Goal: Task Accomplishment & Management: Complete application form

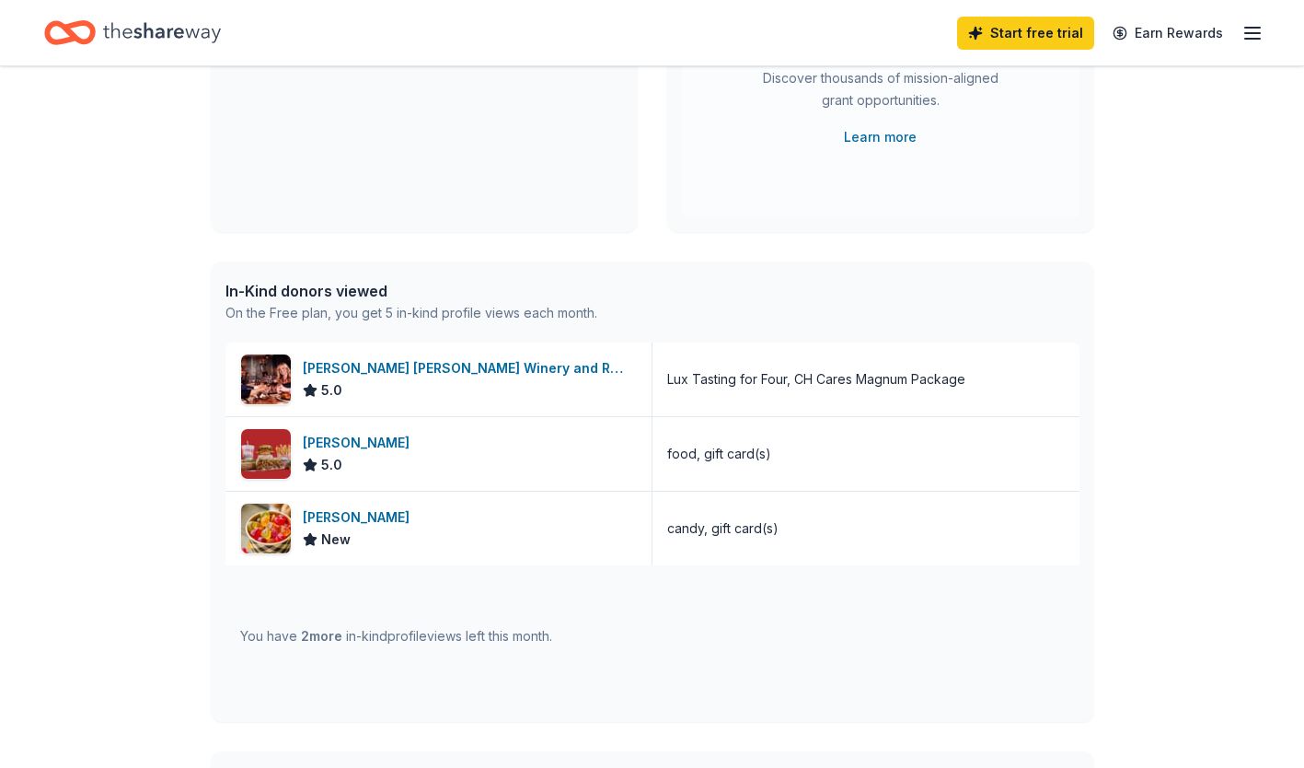
scroll to position [292, 0]
click at [428, 544] on div "Albanese New" at bounding box center [439, 528] width 427 height 74
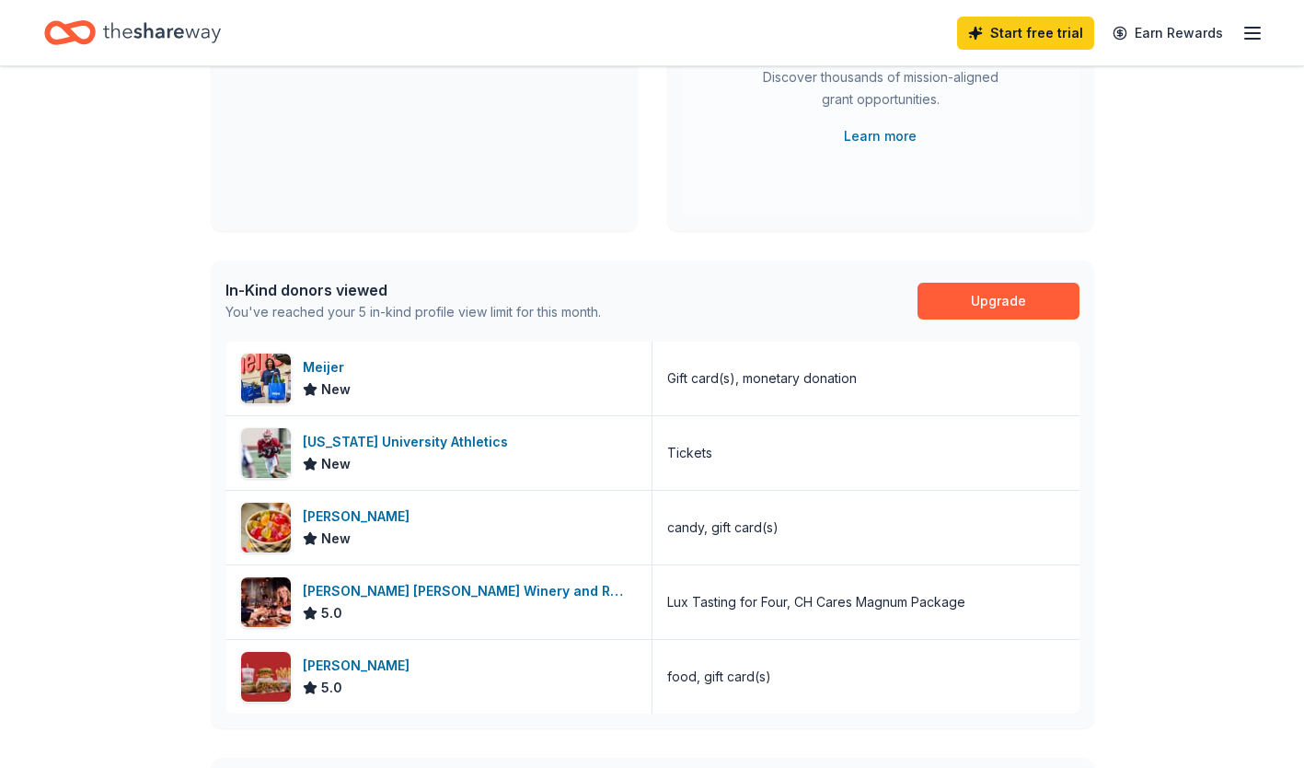
click at [1263, 33] on icon "button" at bounding box center [1253, 33] width 22 height 22
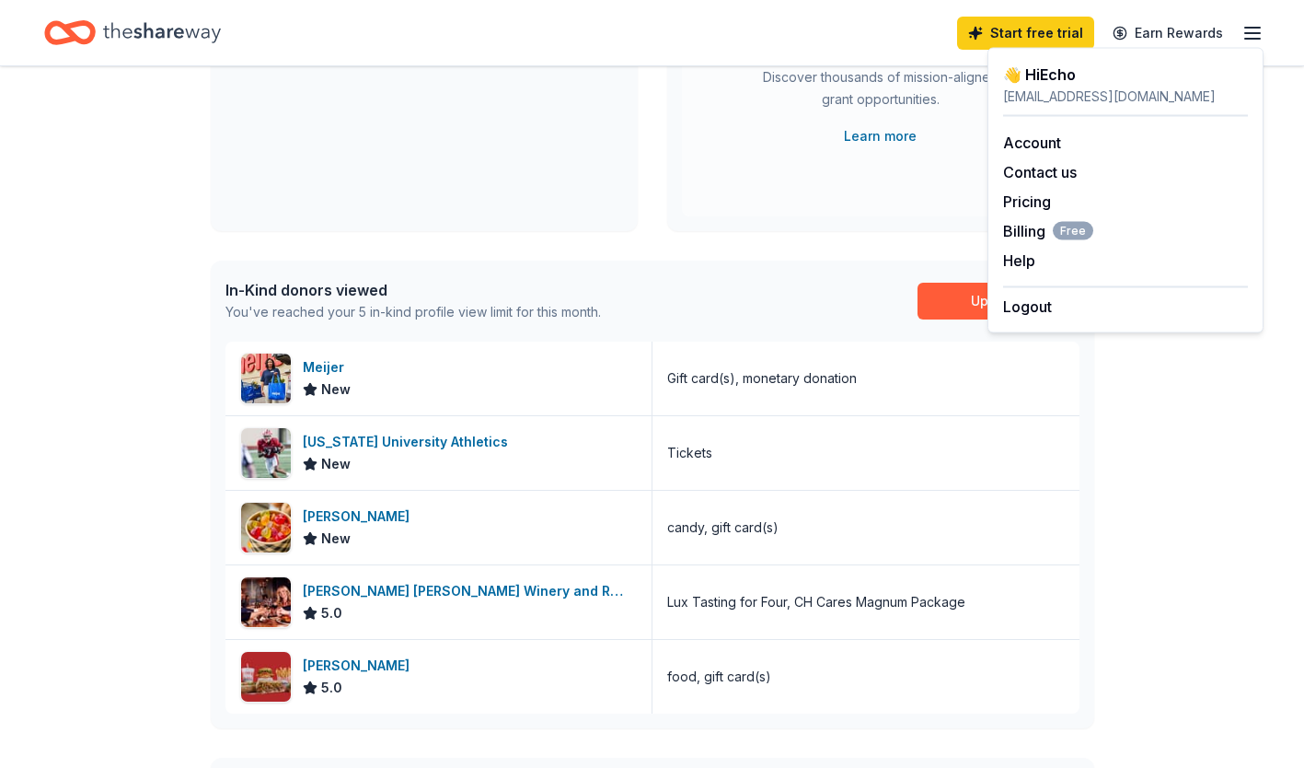
click at [1198, 520] on div "👋 Hi Echo In-Kind Create new event Fall Dinner and live auction Oct 01, 2025 • …" at bounding box center [652, 420] width 1304 height 1292
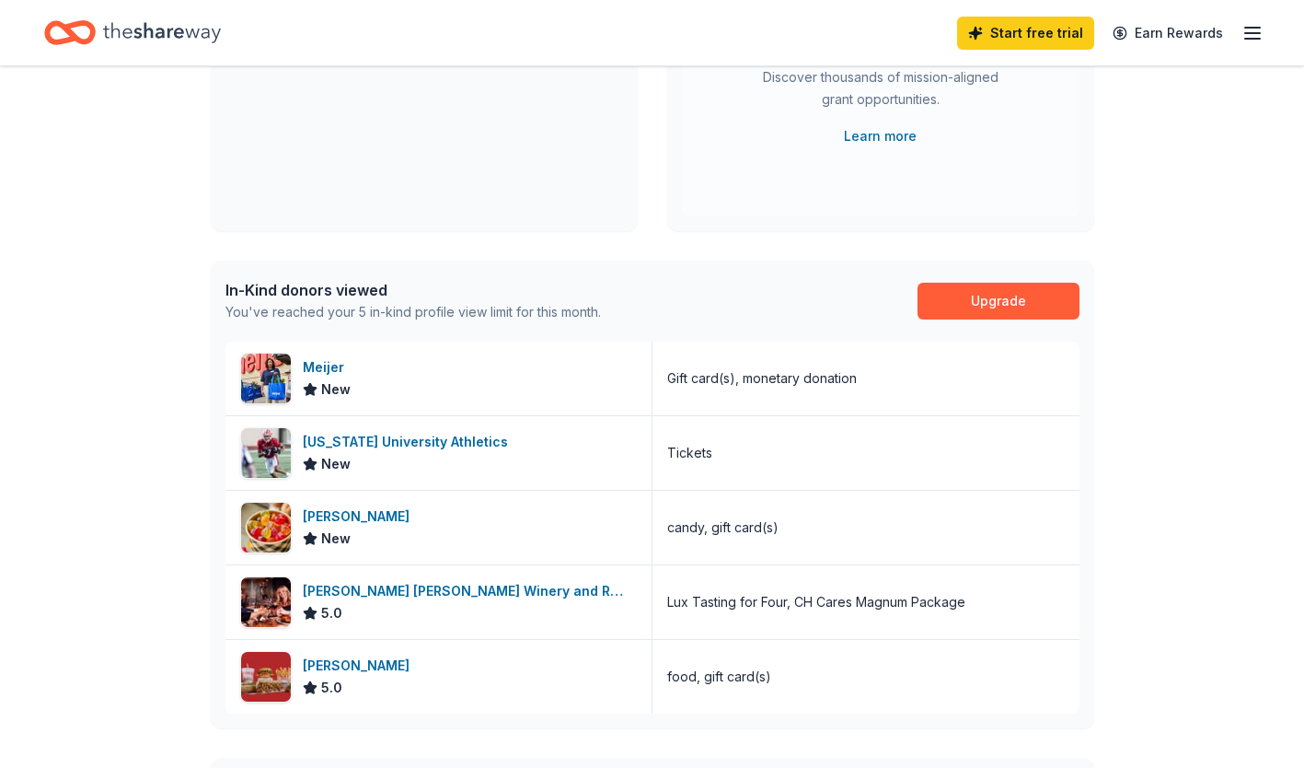
click at [166, 35] on icon "Home" at bounding box center [162, 33] width 118 height 38
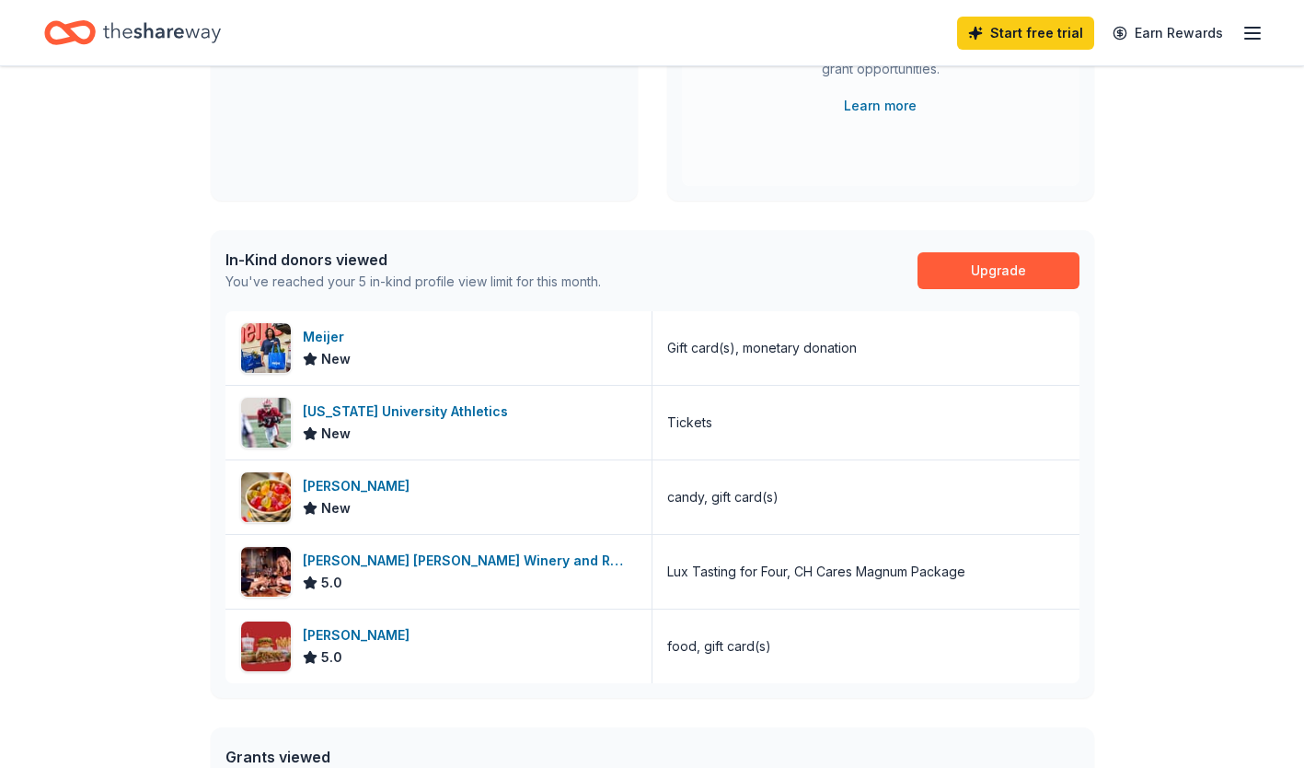
scroll to position [325, 0]
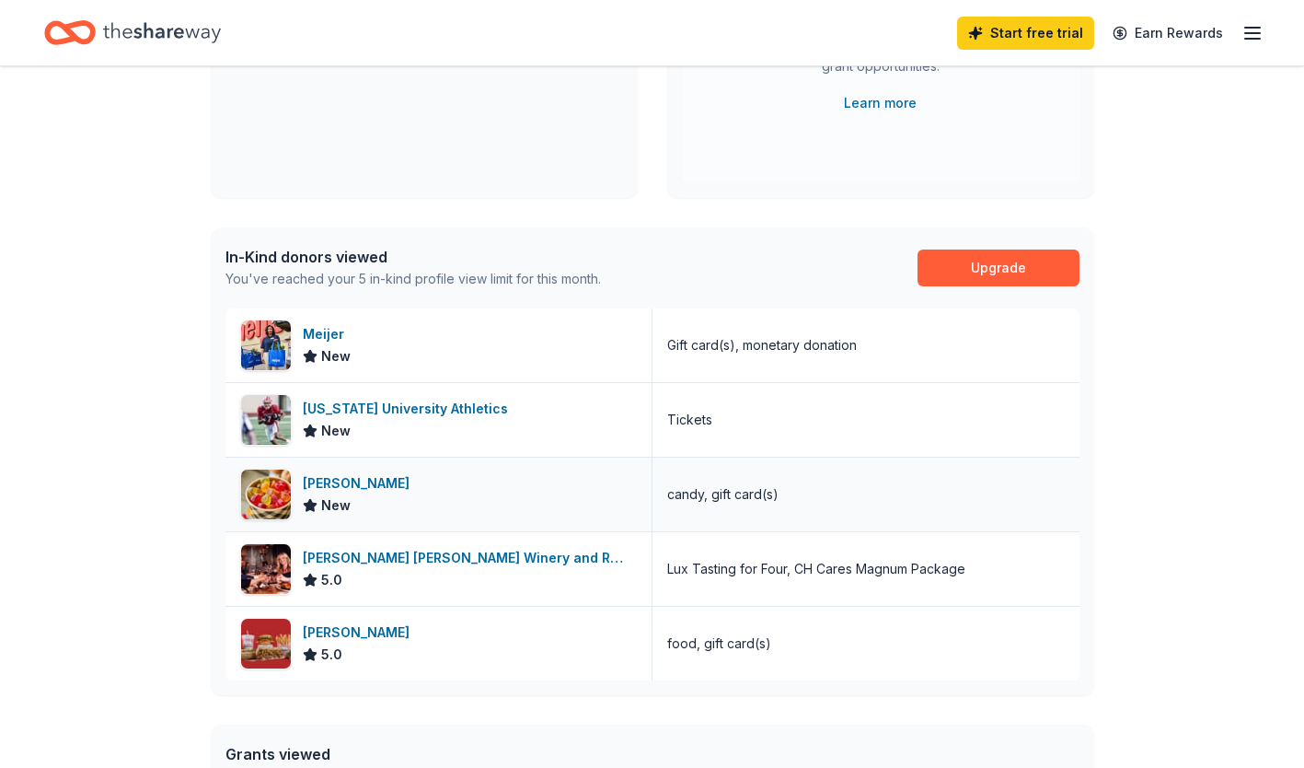
click at [871, 492] on div "candy, gift card(s)" at bounding box center [866, 494] width 427 height 74
click at [396, 515] on div "Albanese New" at bounding box center [439, 494] width 427 height 74
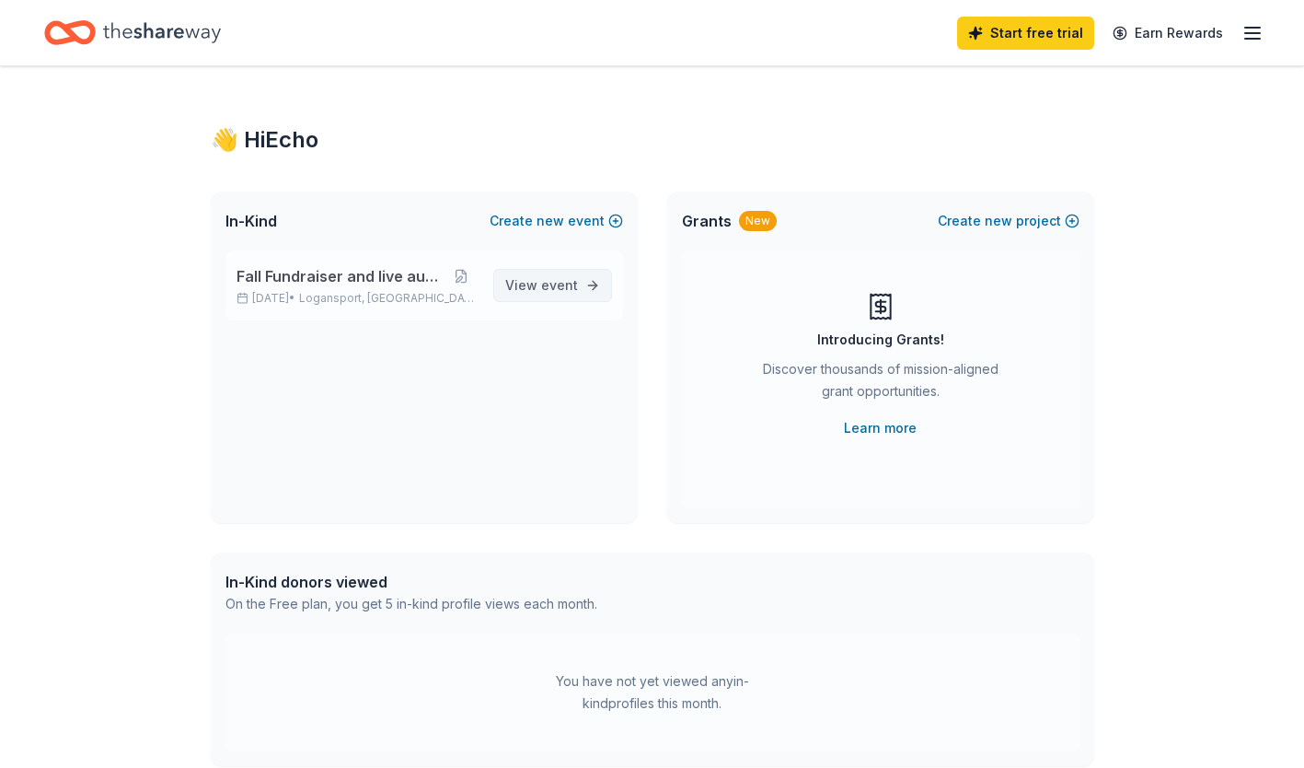
click at [588, 284] on link "View event" at bounding box center [552, 285] width 119 height 33
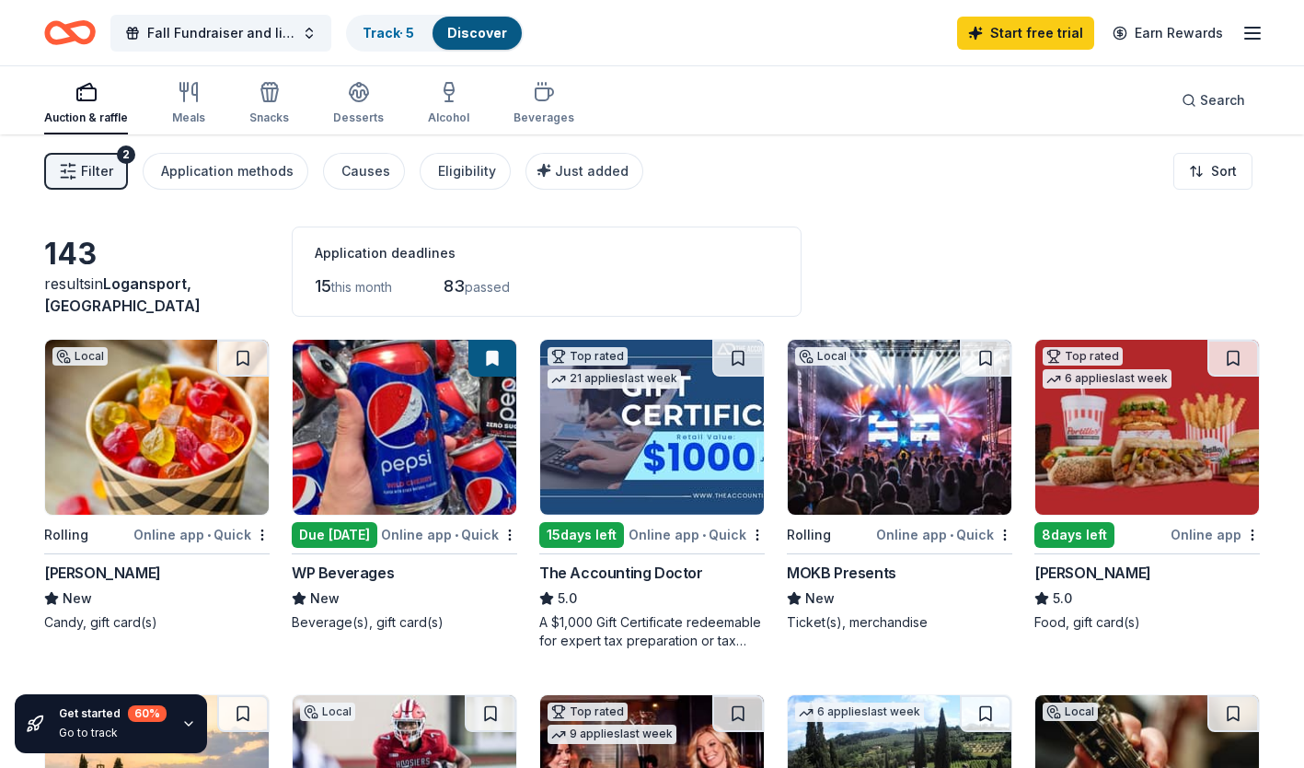
click at [168, 445] on img at bounding box center [157, 427] width 224 height 175
click at [1143, 462] on img at bounding box center [1148, 427] width 224 height 175
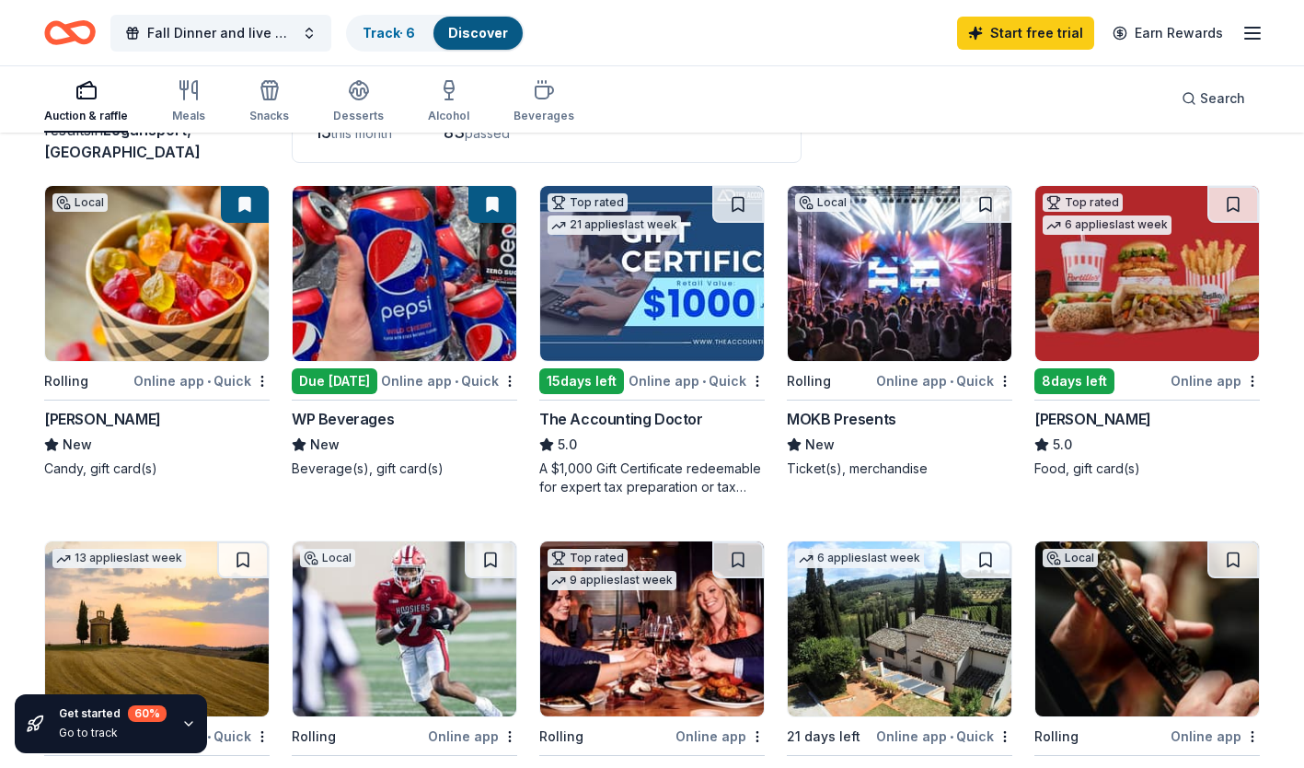
scroll to position [315, 0]
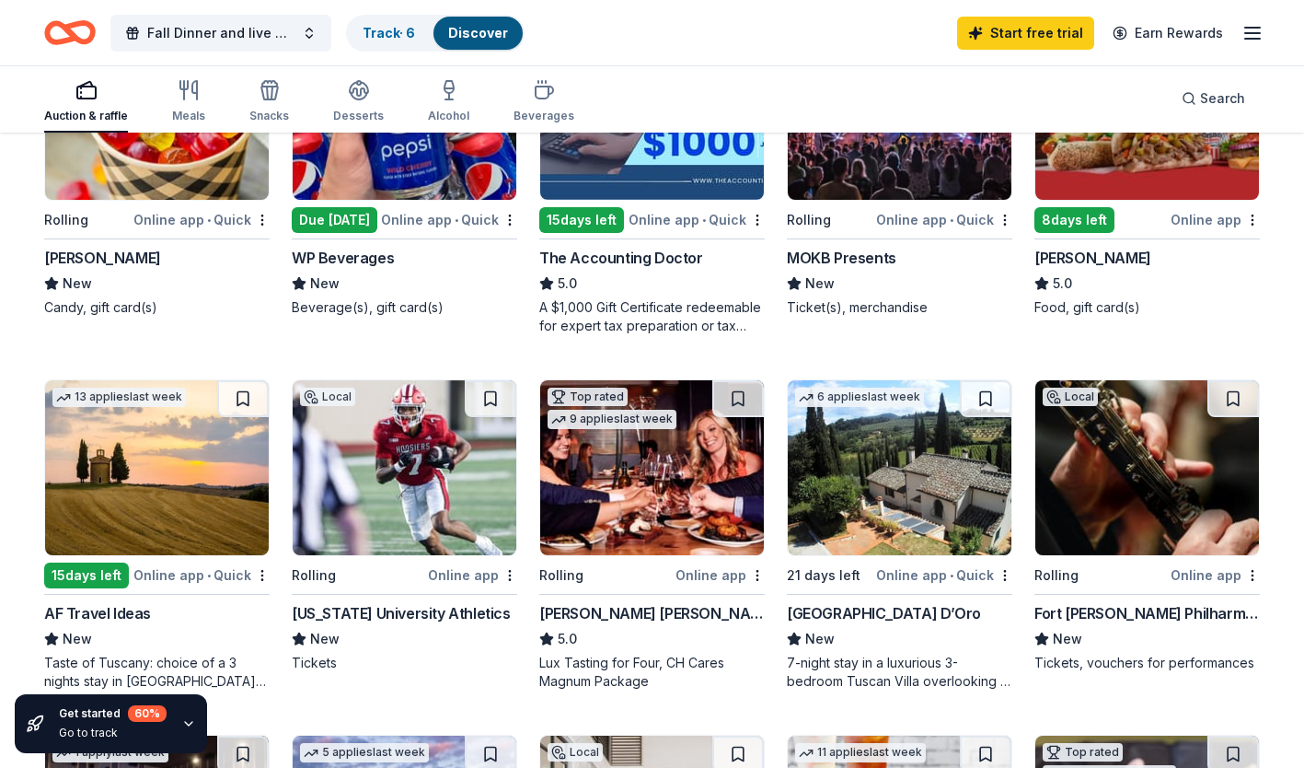
click at [657, 490] on img at bounding box center [652, 467] width 224 height 175
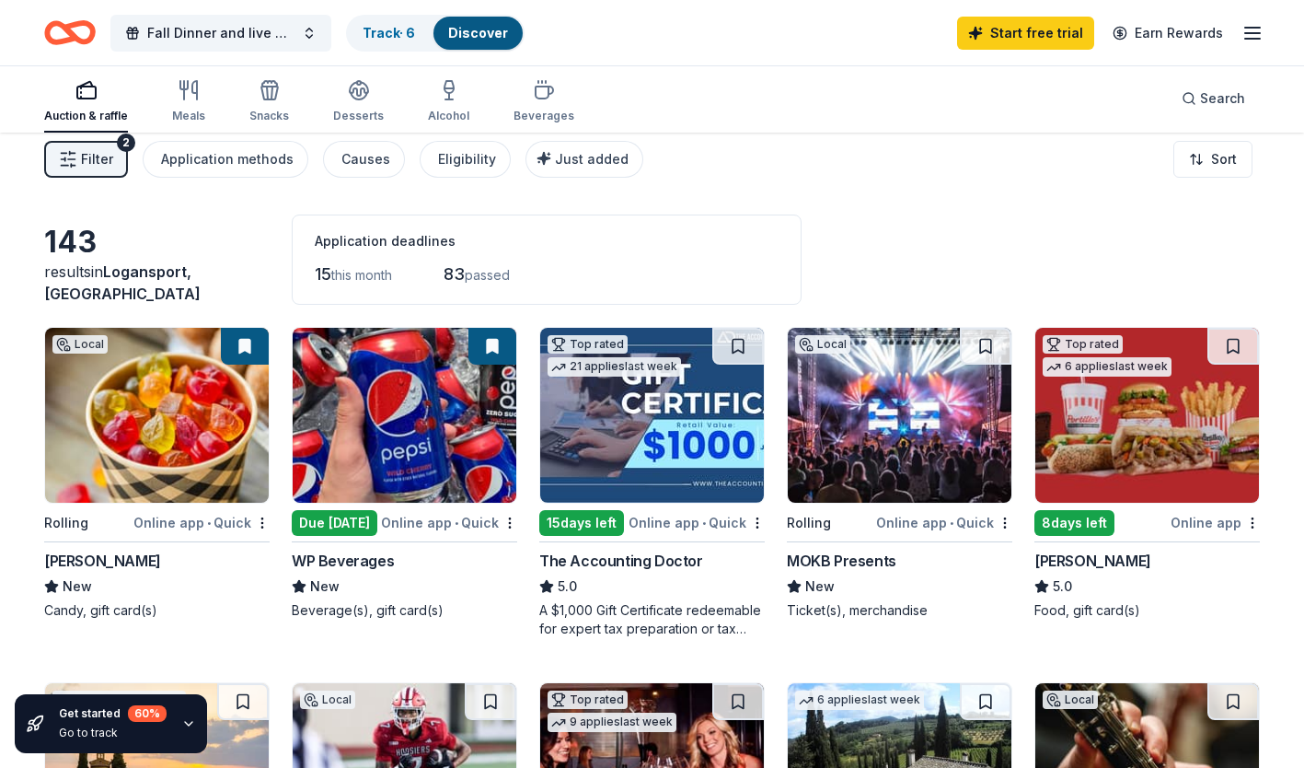
scroll to position [0, 0]
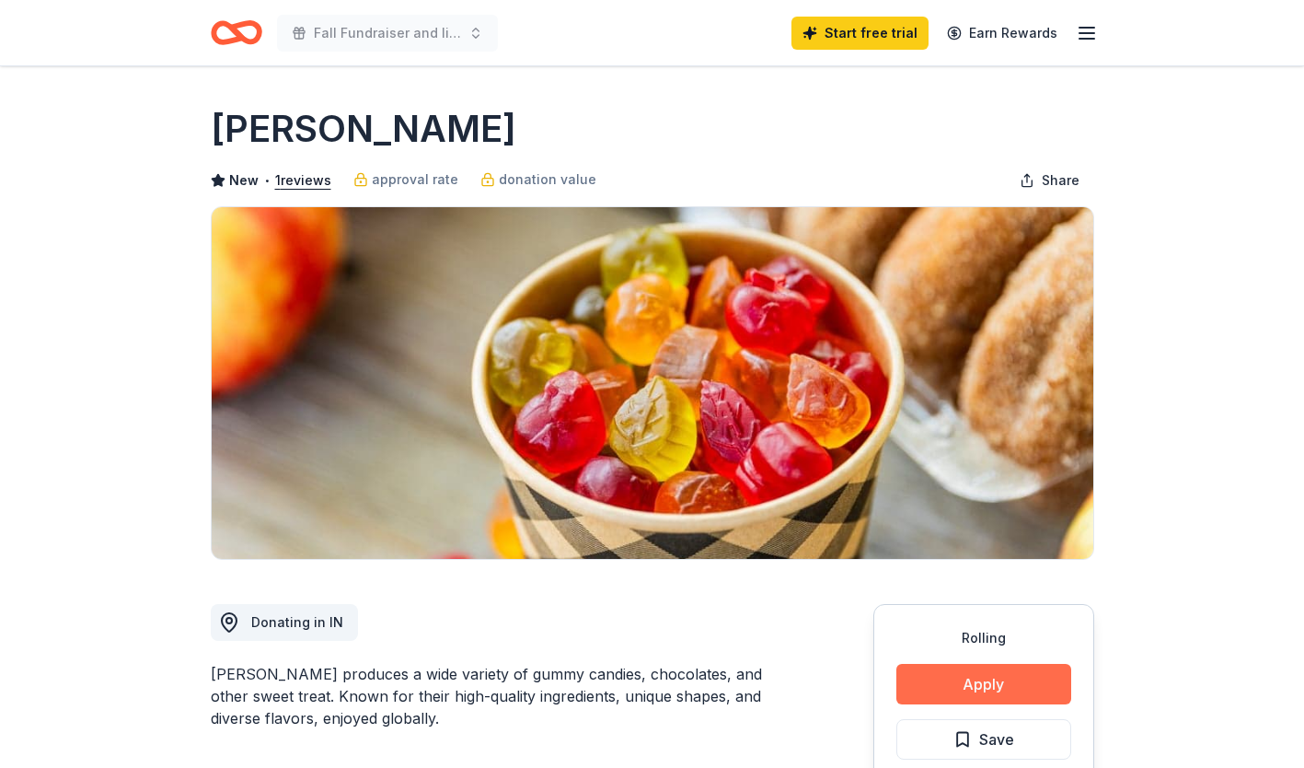
click at [964, 692] on button "Apply" at bounding box center [984, 684] width 175 height 41
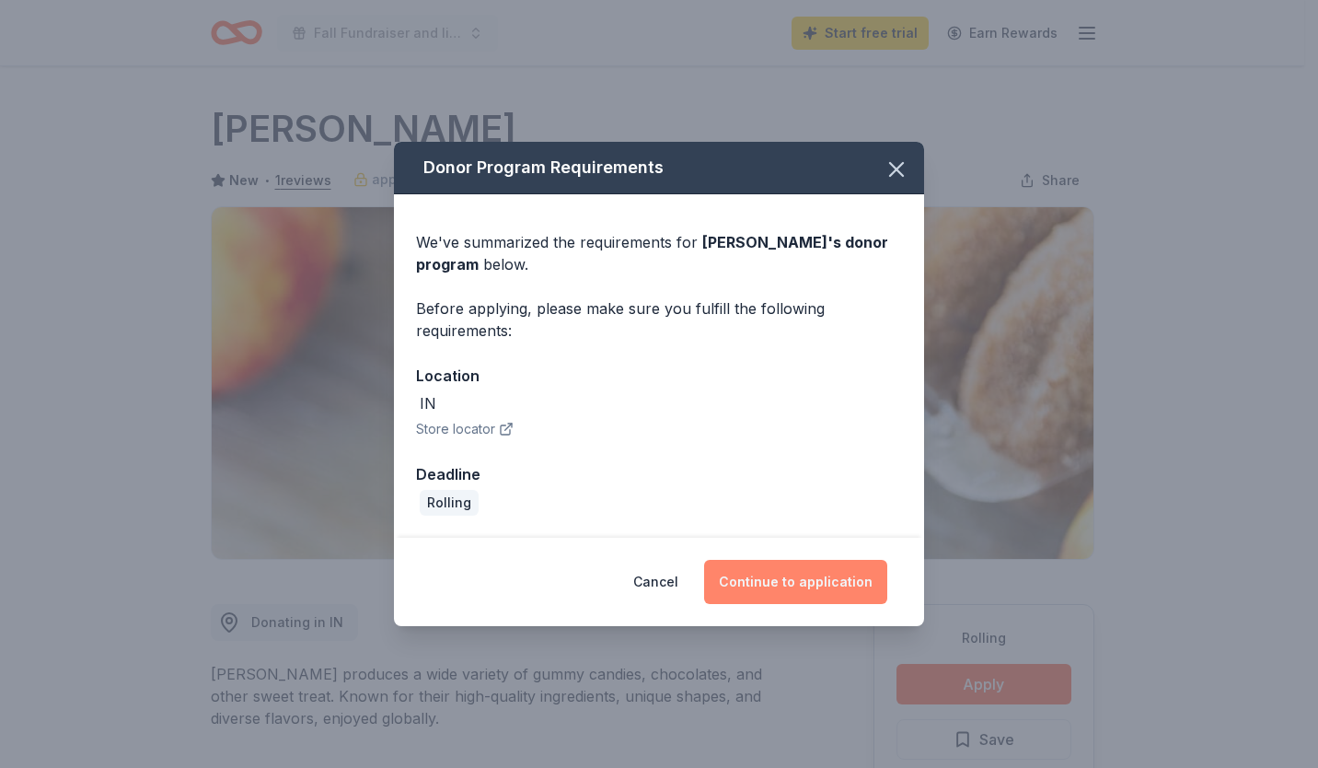
click at [793, 587] on button "Continue to application" at bounding box center [795, 582] width 183 height 44
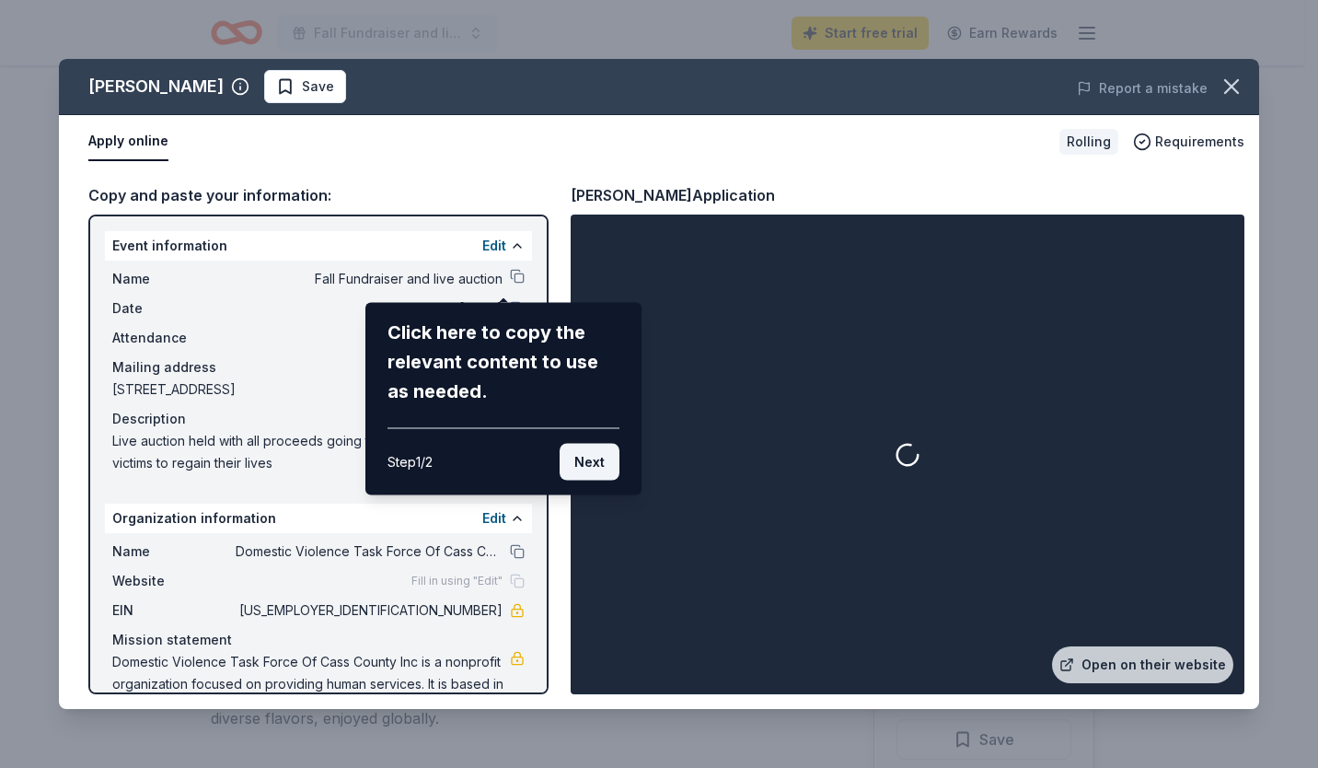
click at [597, 464] on button "Next" at bounding box center [590, 462] width 60 height 37
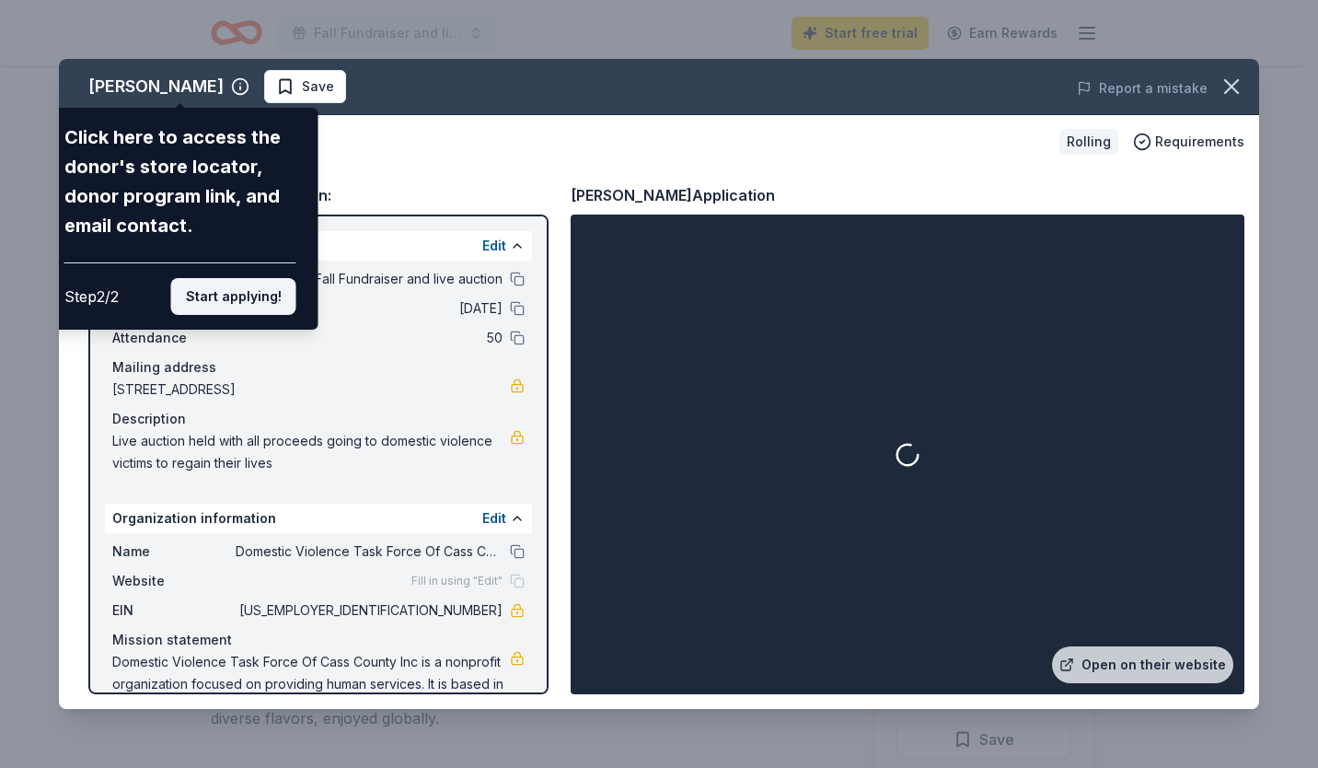
click at [228, 304] on button "Start applying!" at bounding box center [233, 296] width 125 height 37
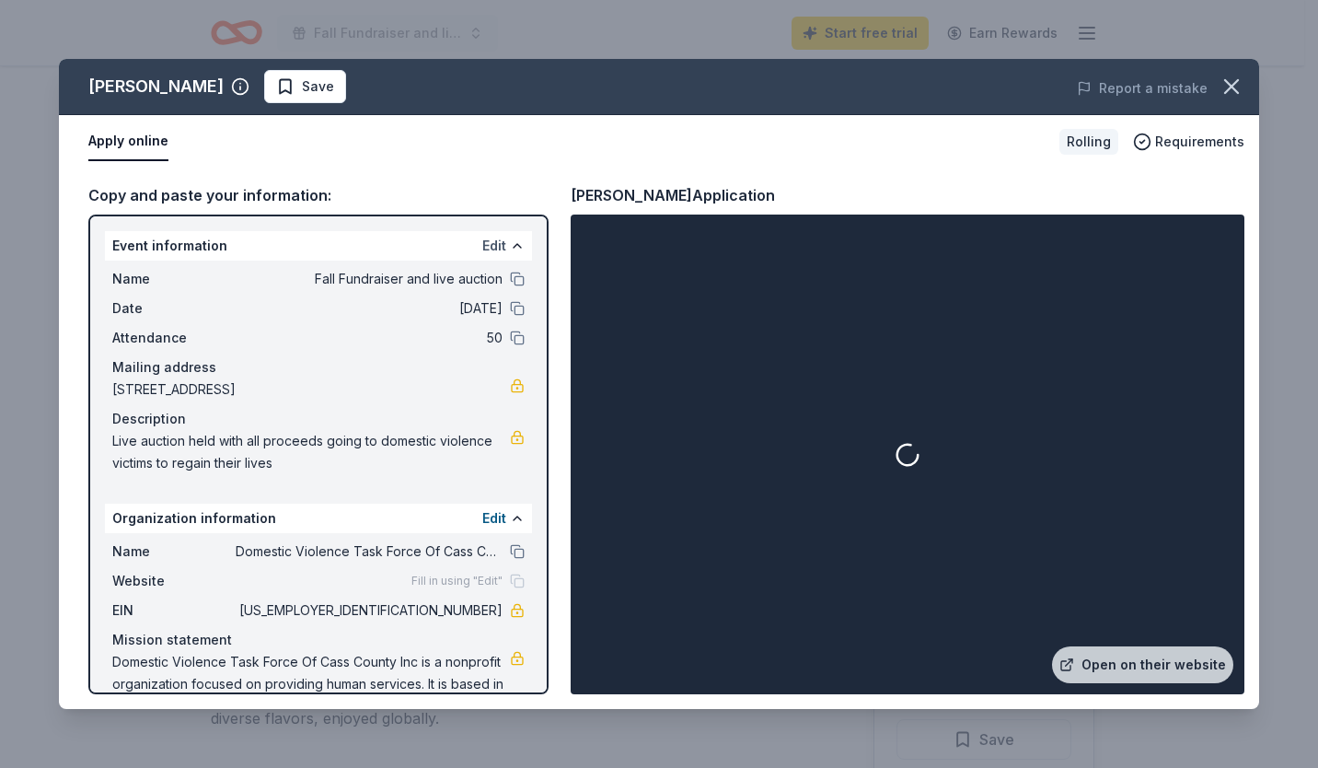
click at [482, 245] on button "Edit" at bounding box center [494, 246] width 24 height 22
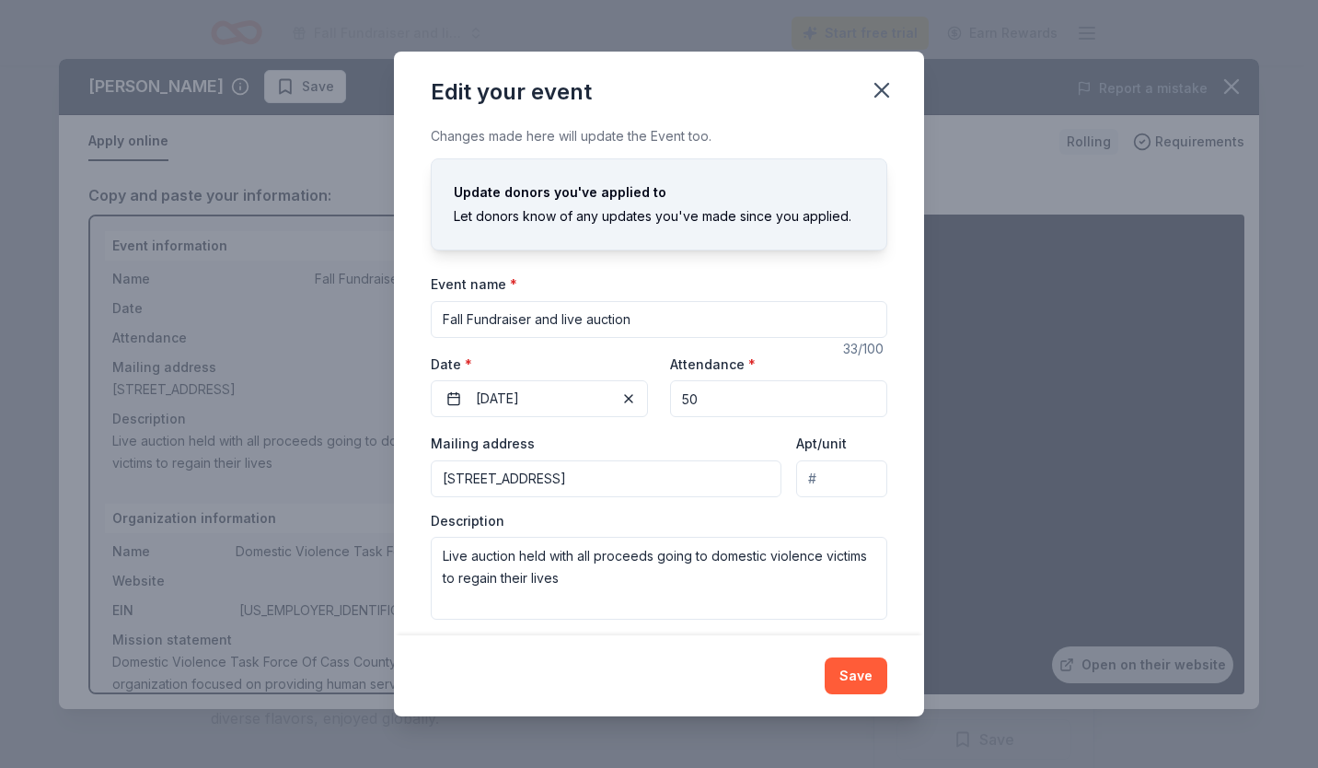
click at [529, 312] on input "Fall Fundraiser and live auction" at bounding box center [659, 319] width 457 height 37
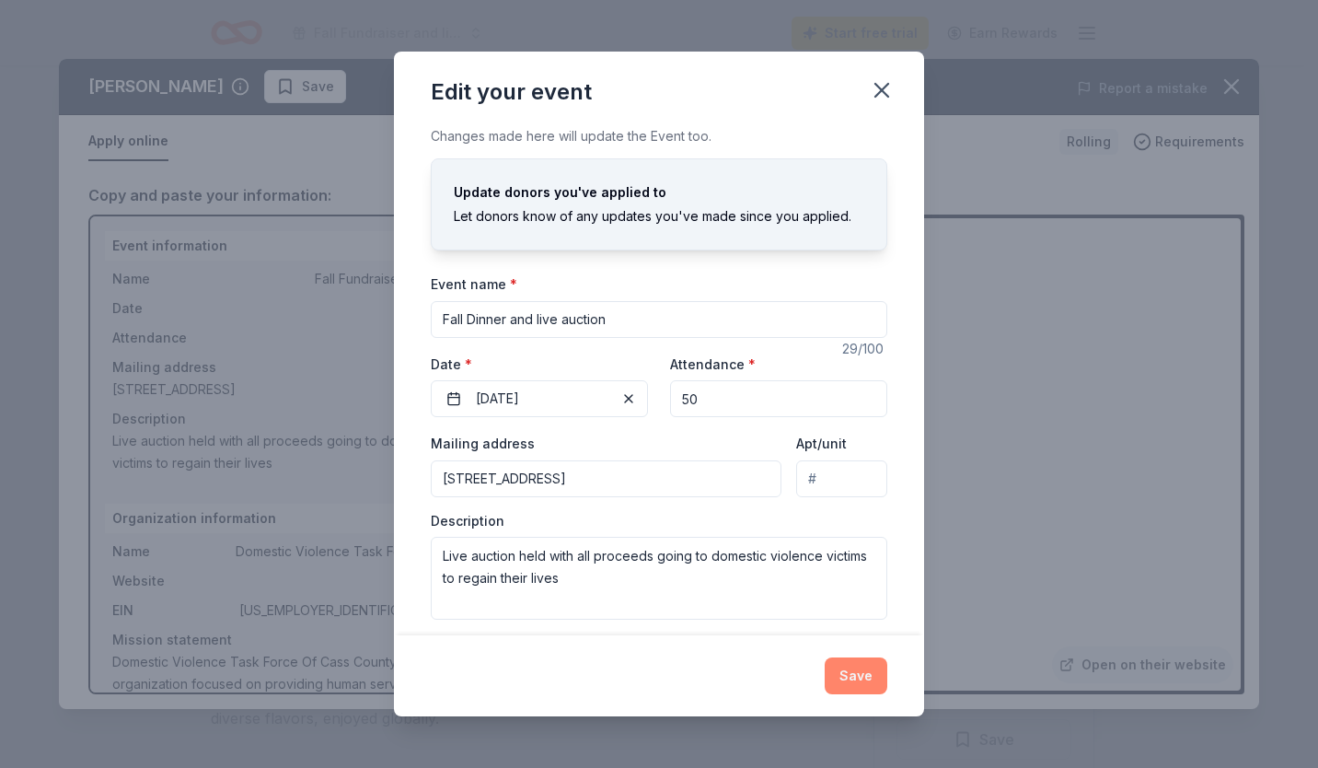
type input "Fall Dinner and live auction"
click at [852, 672] on button "Save" at bounding box center [856, 675] width 63 height 37
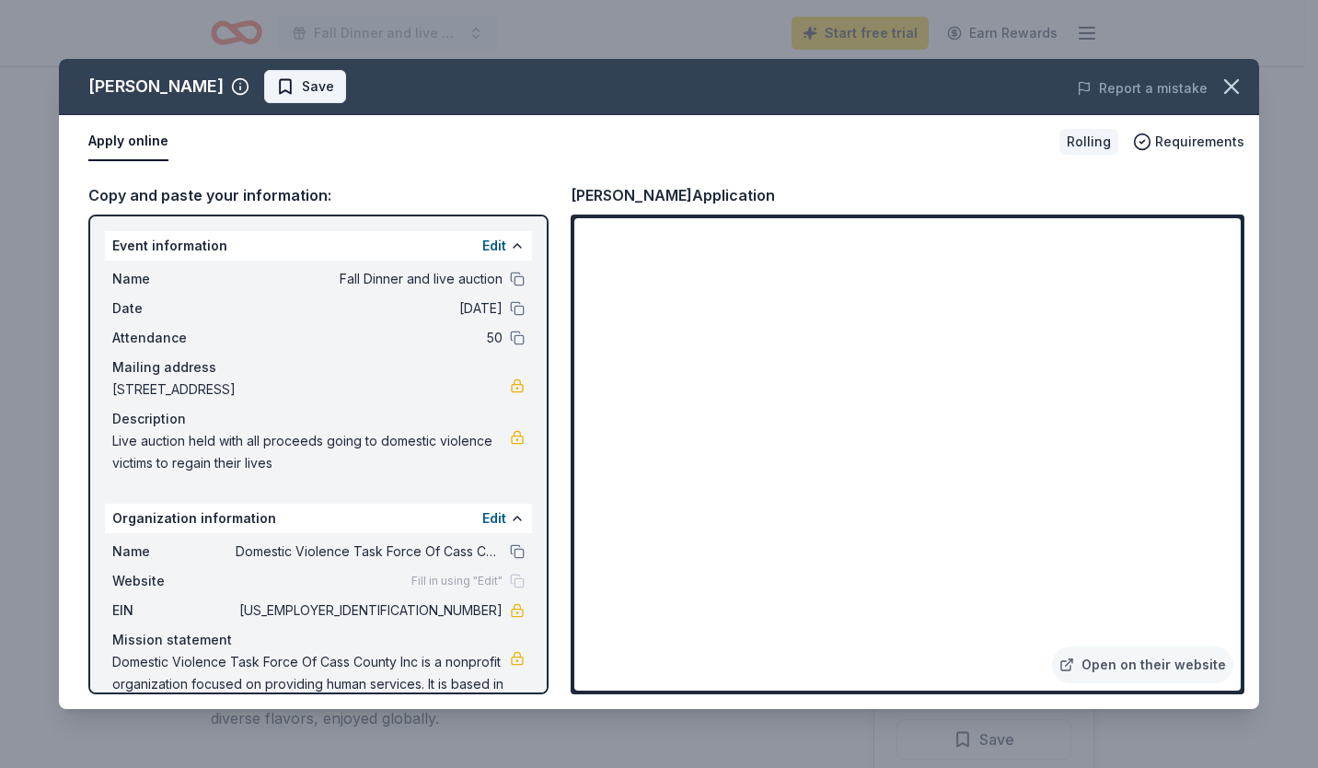
click at [302, 88] on span "Save" at bounding box center [318, 86] width 32 height 22
click at [1233, 85] on icon "button" at bounding box center [1231, 86] width 13 height 13
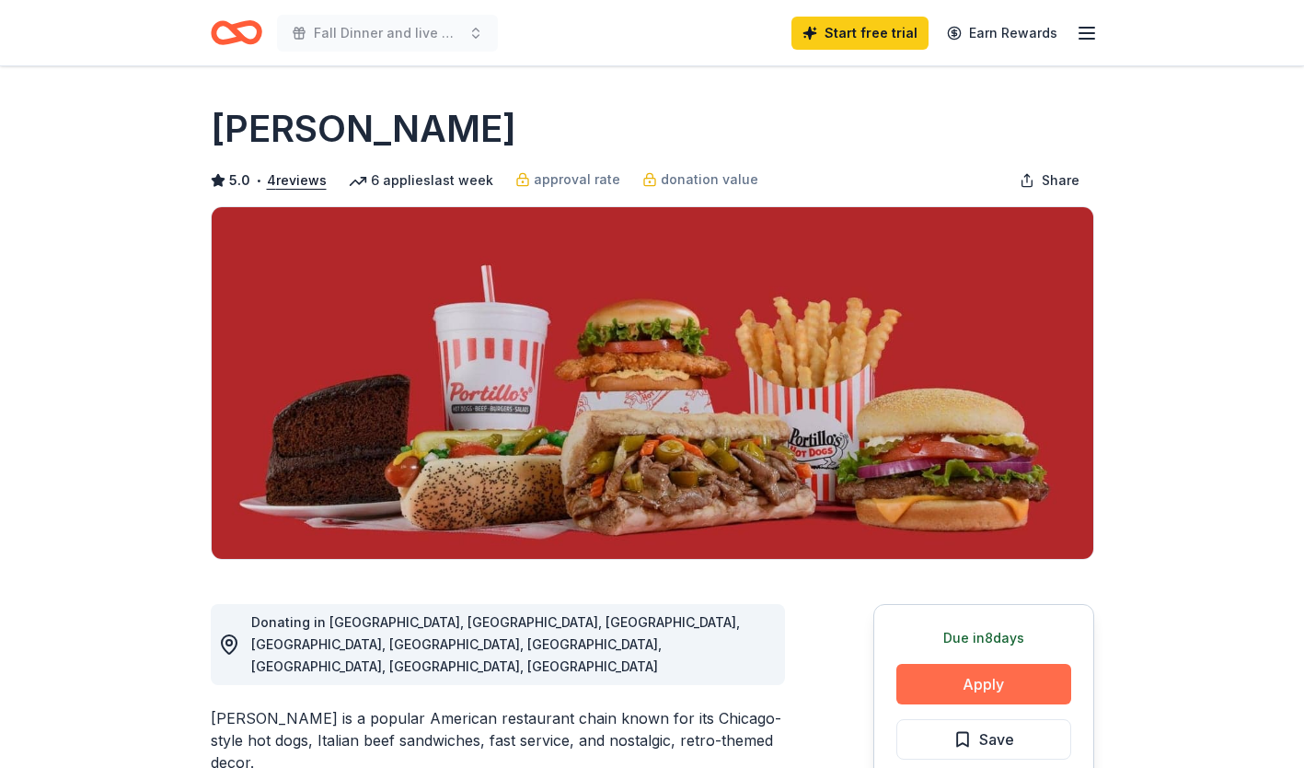
click at [1002, 691] on button "Apply" at bounding box center [984, 684] width 175 height 41
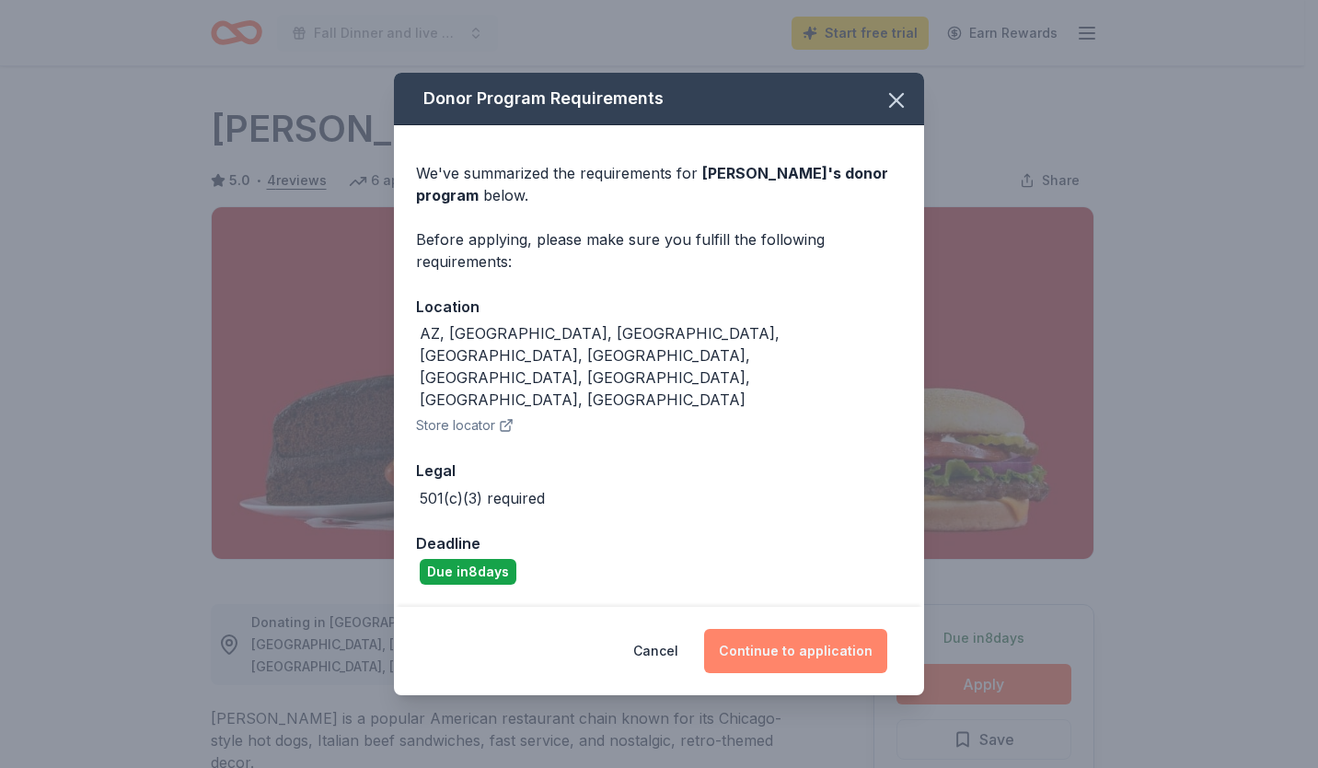
click at [798, 629] on button "Continue to application" at bounding box center [795, 651] width 183 height 44
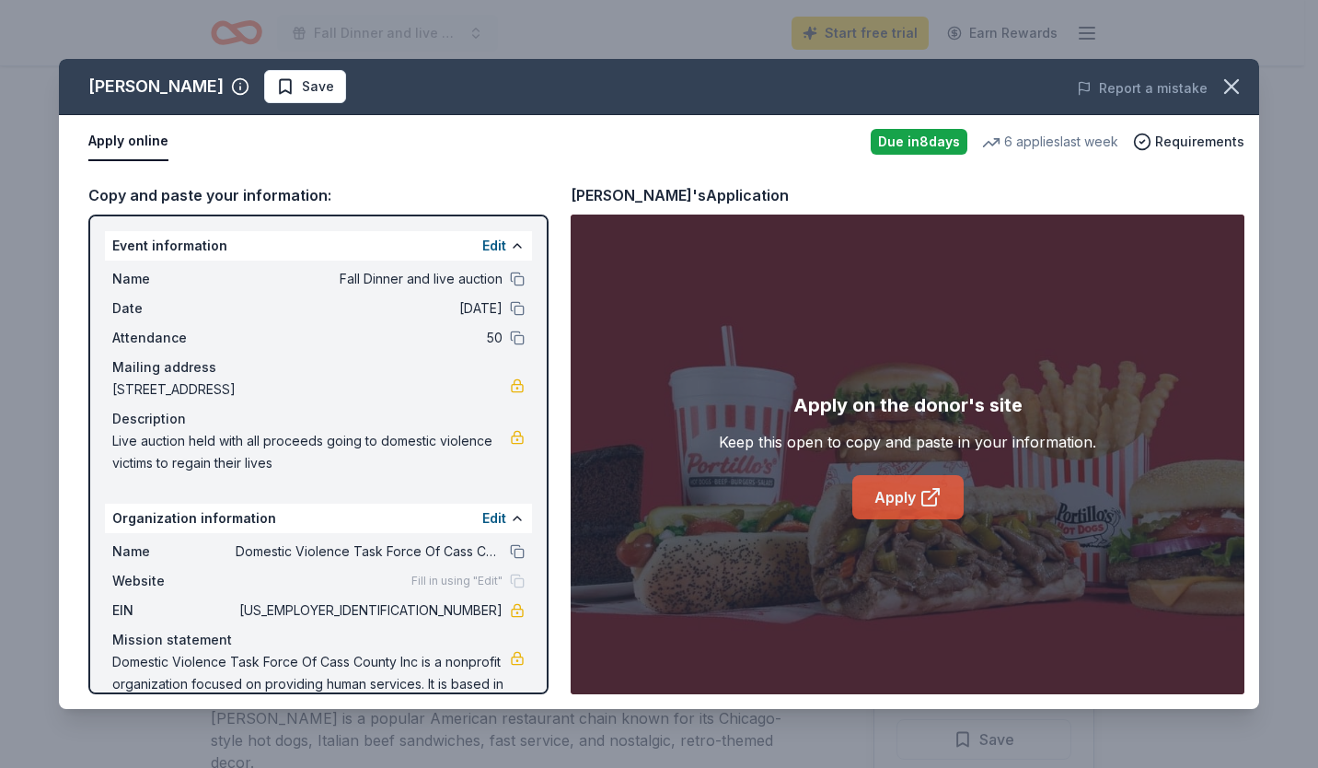
click at [891, 501] on link "Apply" at bounding box center [907, 497] width 111 height 44
drag, startPoint x: 411, startPoint y: 608, endPoint x: 470, endPoint y: 608, distance: 59.8
click at [470, 608] on span "[US_EMPLOYER_IDENTIFICATION_NUMBER]" at bounding box center [369, 610] width 267 height 22
click at [470, 608] on span "35-1885707" at bounding box center [369, 610] width 267 height 22
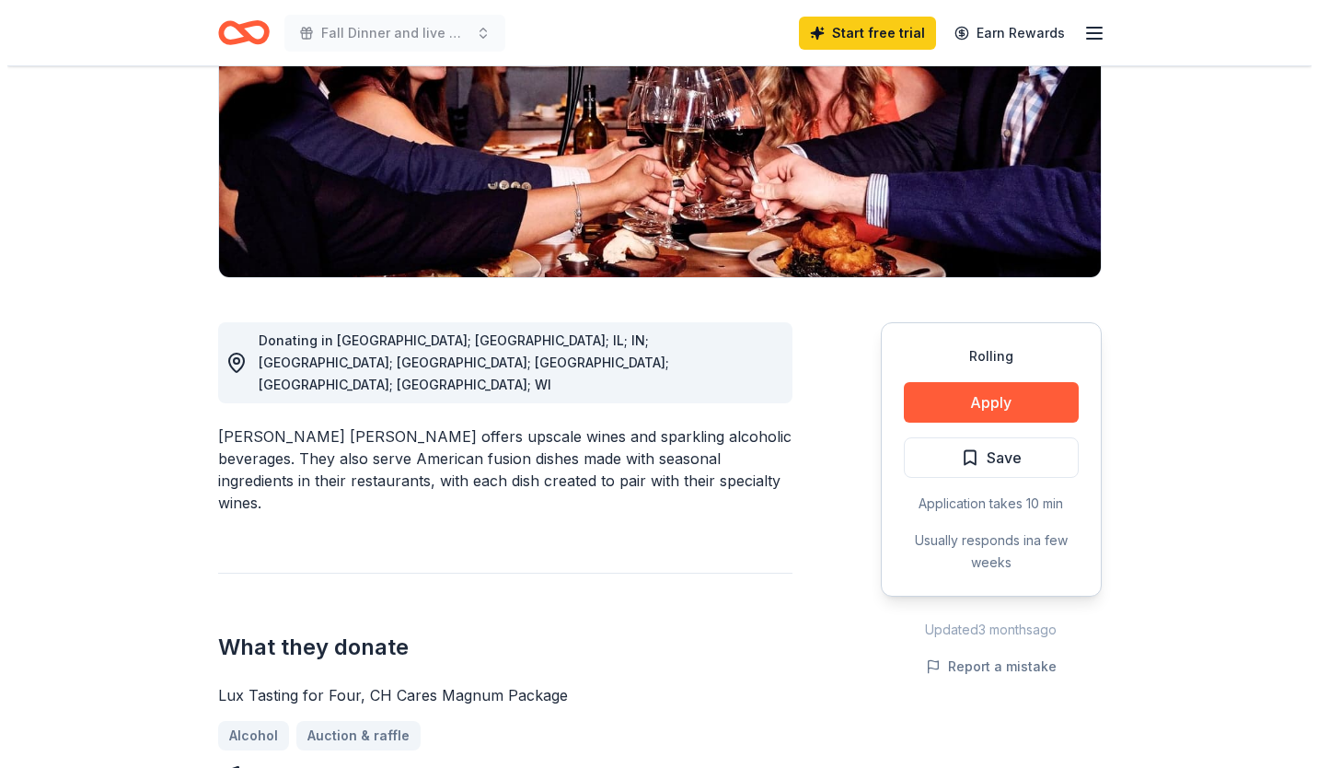
scroll to position [333, 0]
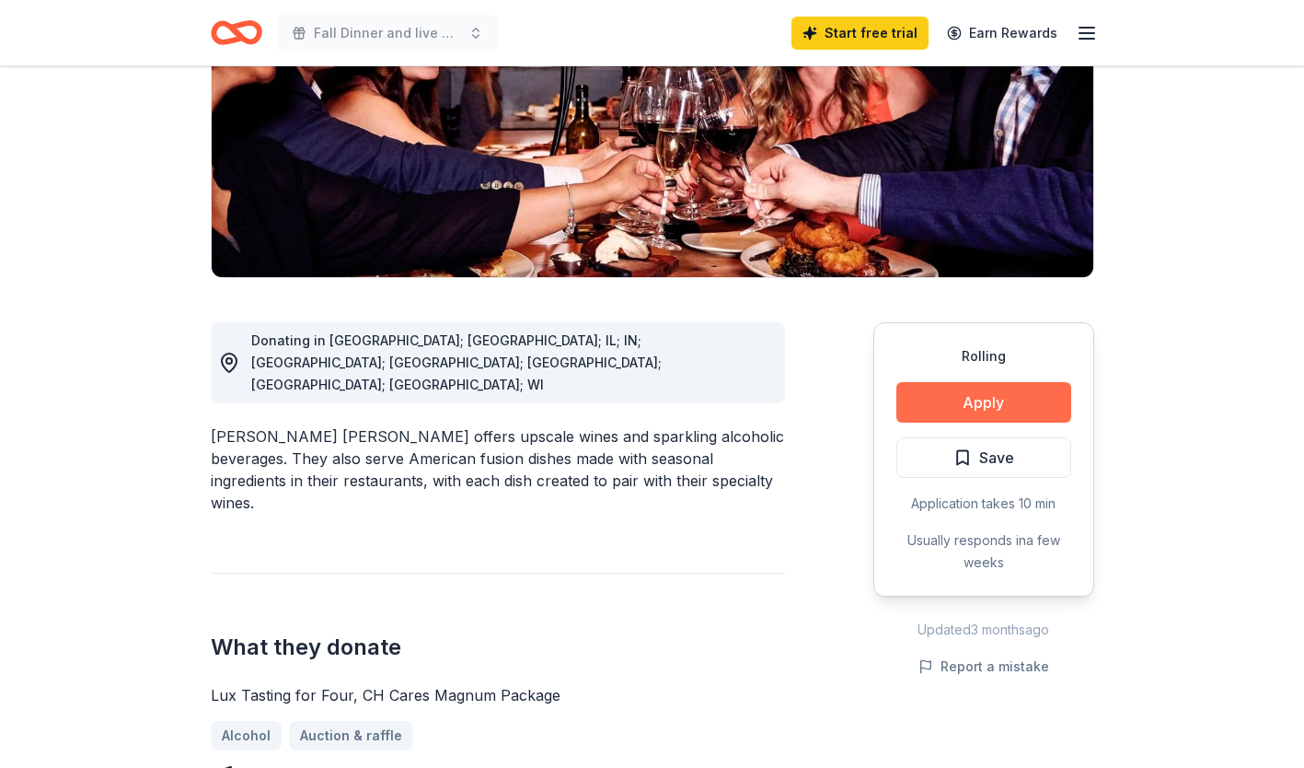
click at [1002, 382] on button "Apply" at bounding box center [984, 402] width 175 height 41
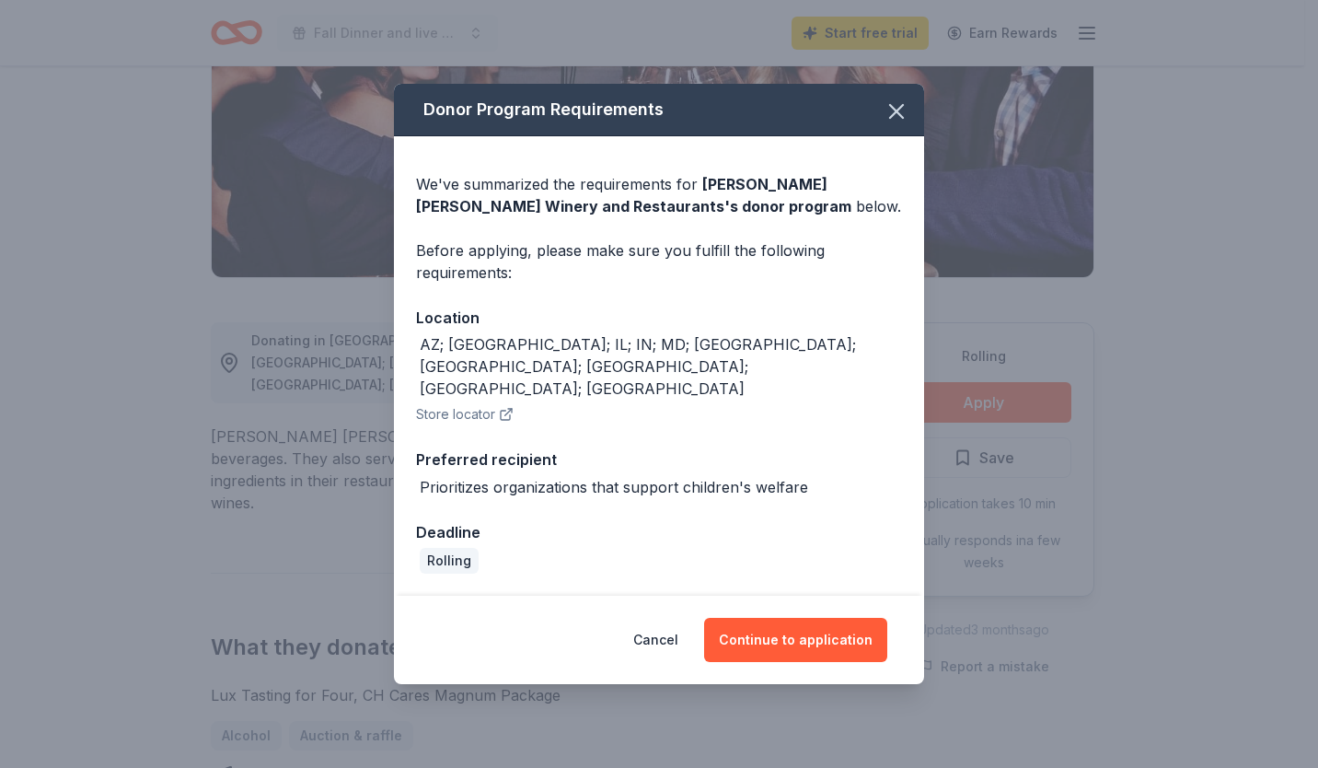
click at [809, 640] on div "Cancel Continue to application" at bounding box center [659, 640] width 457 height 44
click at [820, 628] on button "Continue to application" at bounding box center [795, 640] width 183 height 44
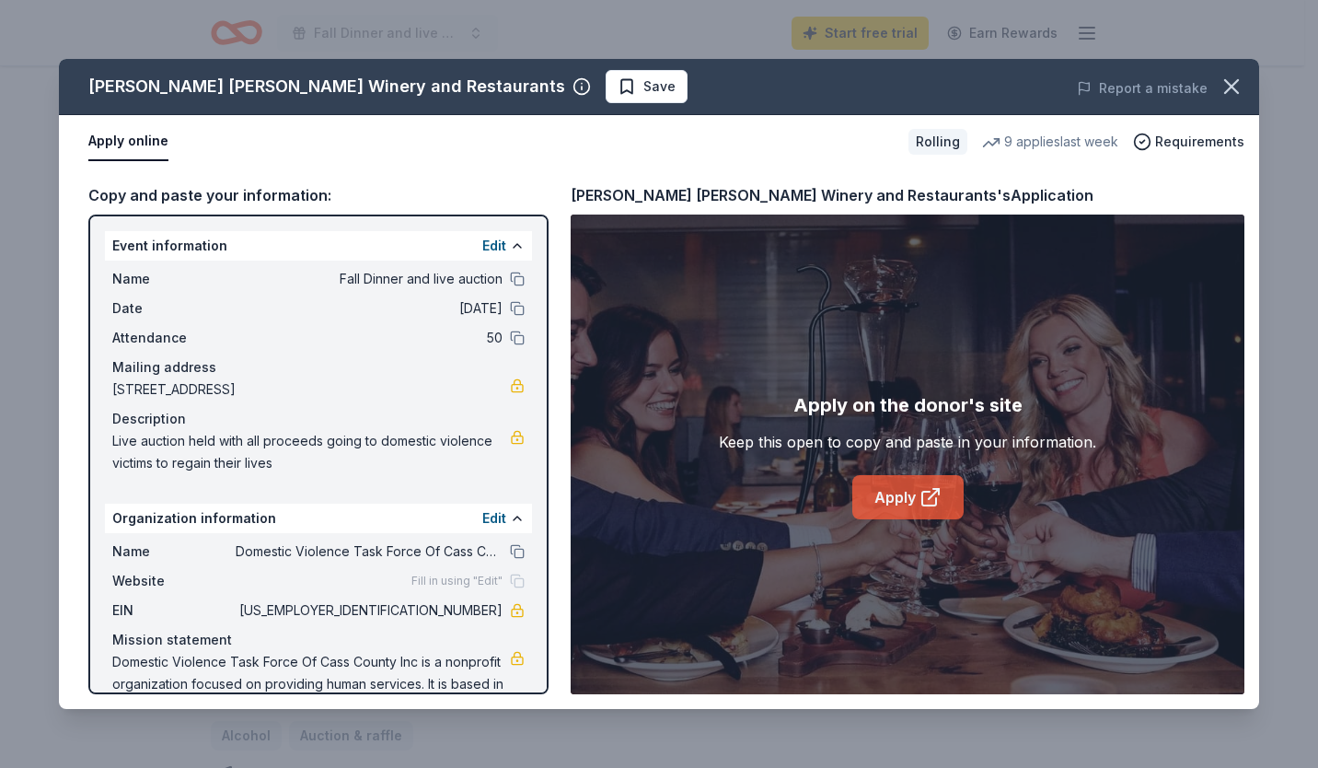
click at [898, 507] on link "Apply" at bounding box center [907, 497] width 111 height 44
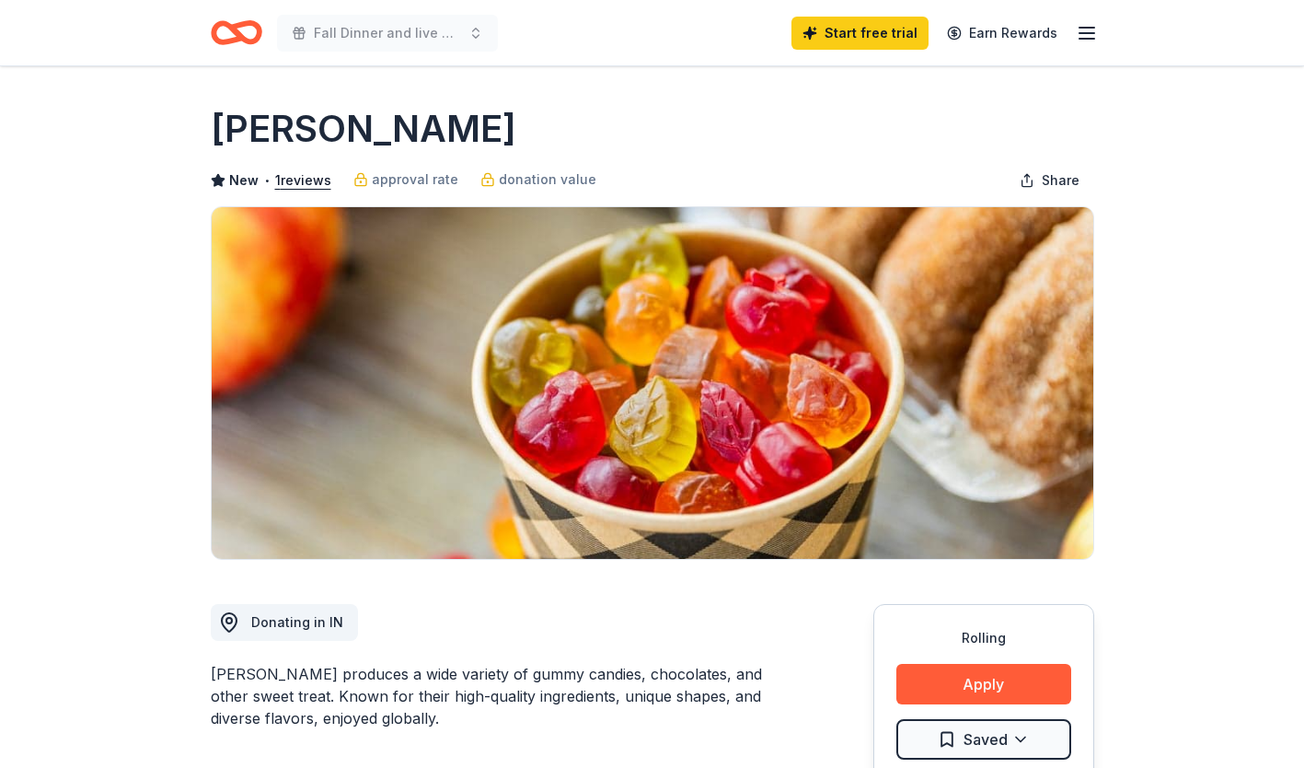
click at [1085, 35] on icon "button" at bounding box center [1087, 33] width 22 height 22
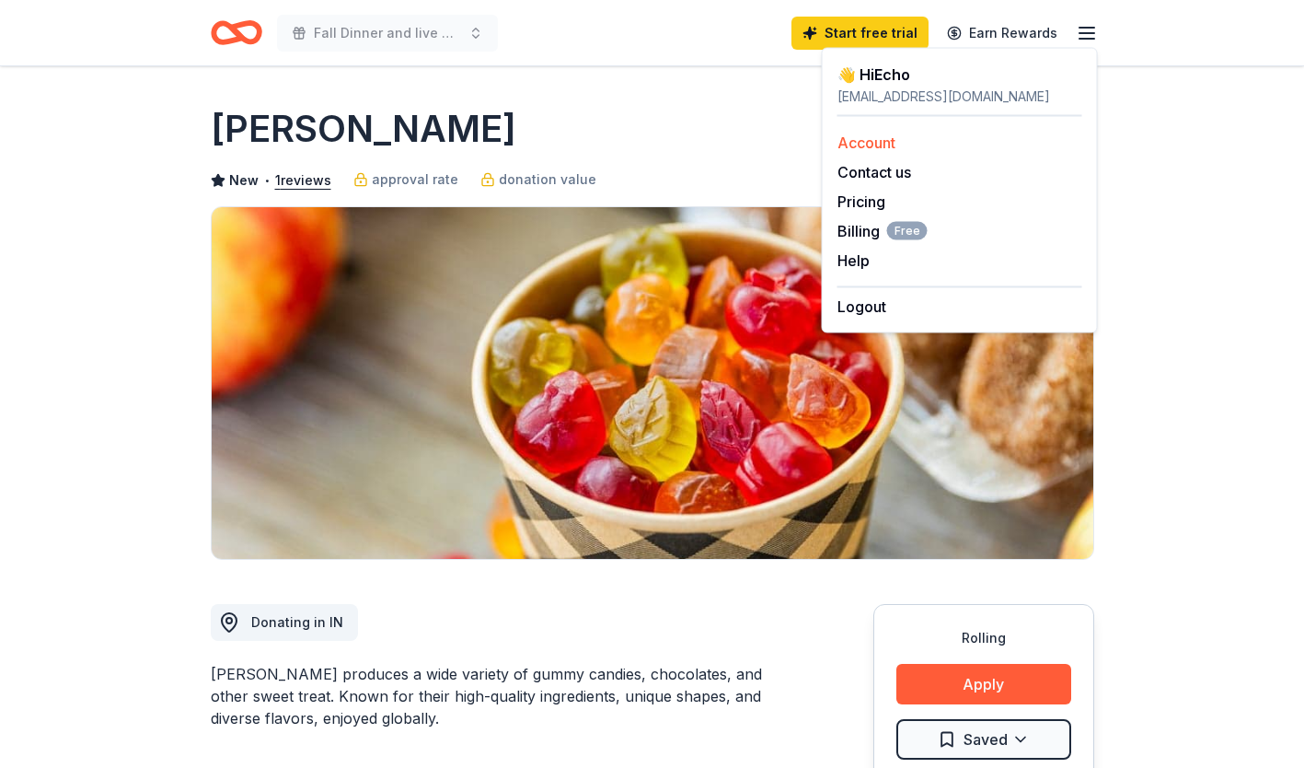
click at [875, 143] on link "Account" at bounding box center [867, 142] width 58 height 18
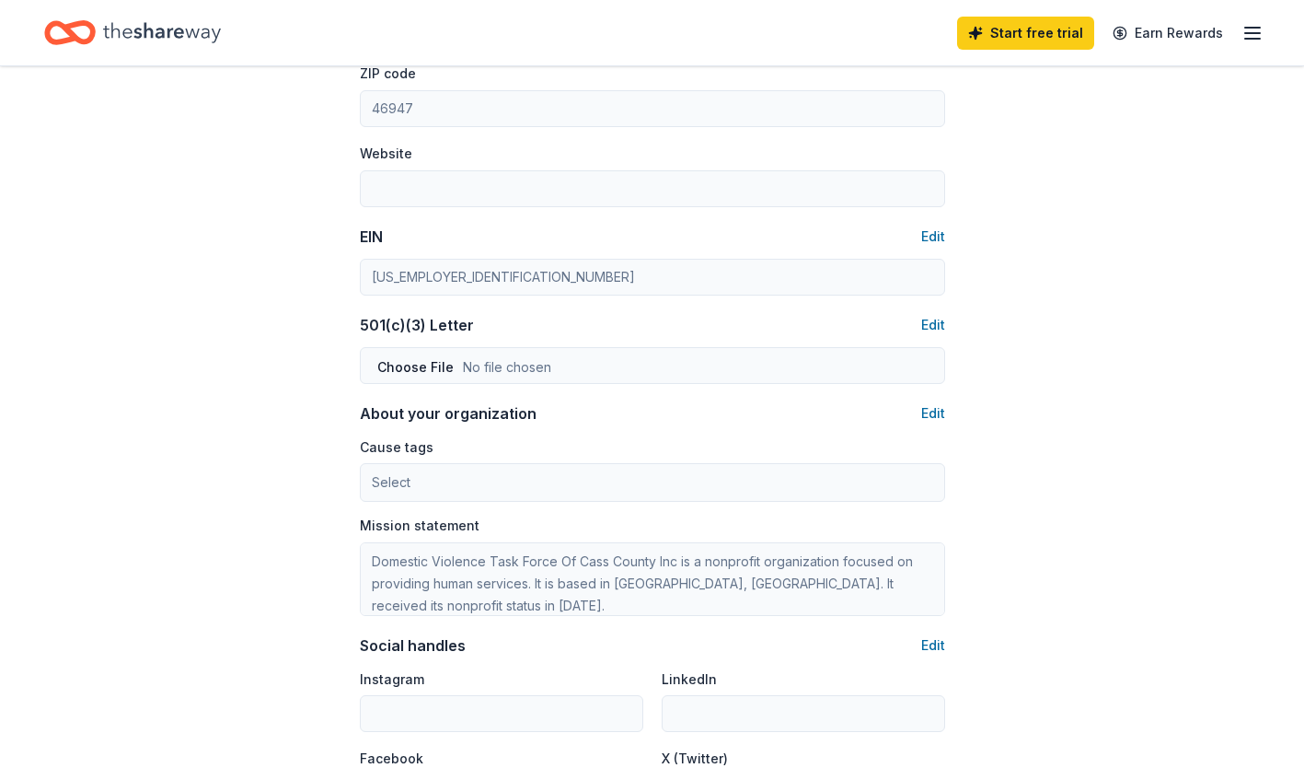
scroll to position [753, 0]
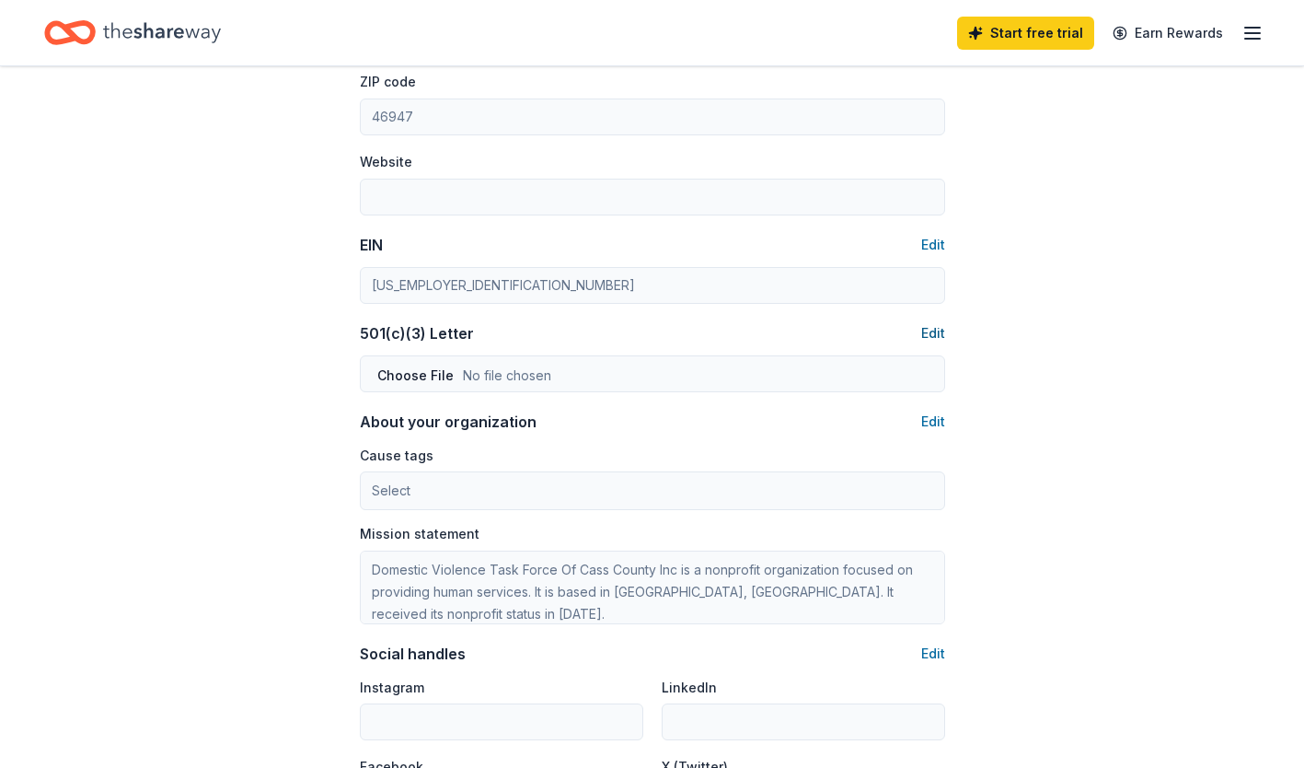
click at [938, 334] on button "Edit" at bounding box center [933, 333] width 24 height 22
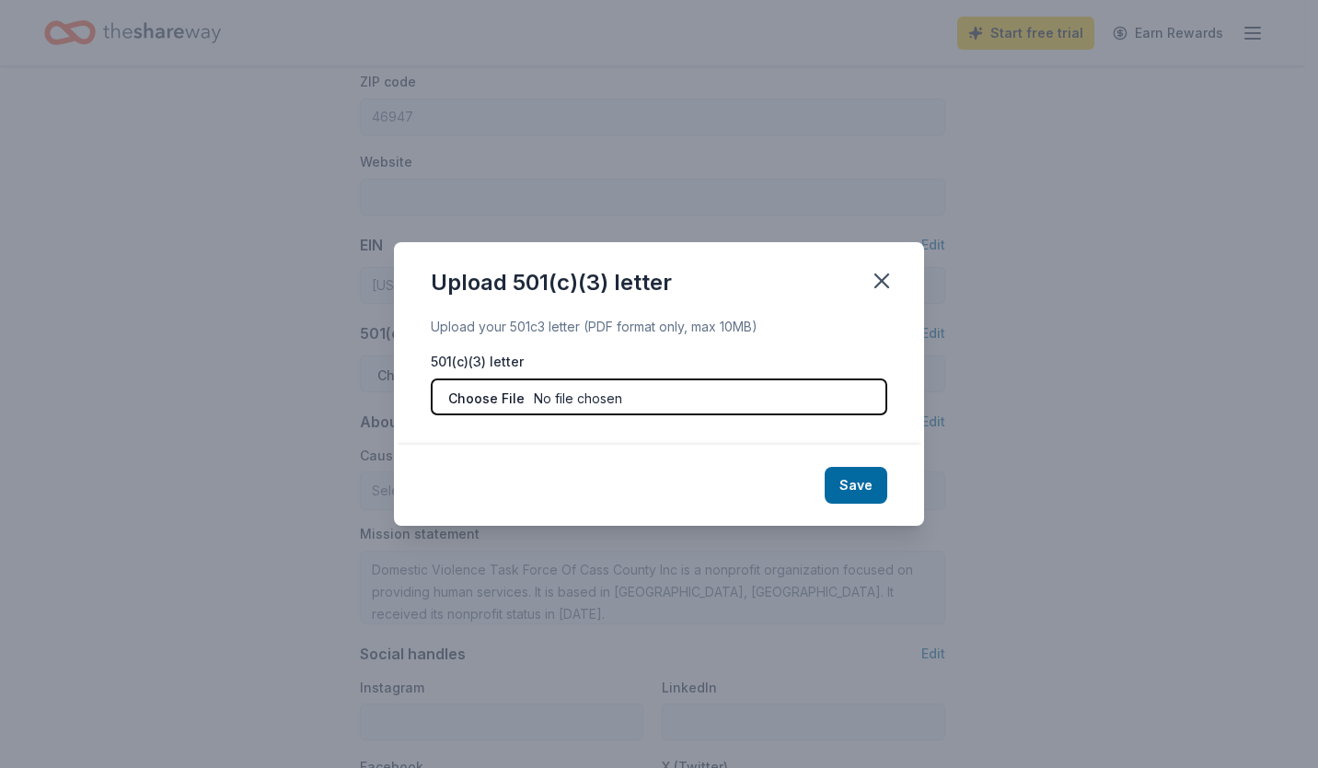
click at [734, 402] on input "file" at bounding box center [659, 396] width 457 height 37
type input "C:\fakepath\501 file.pdf"
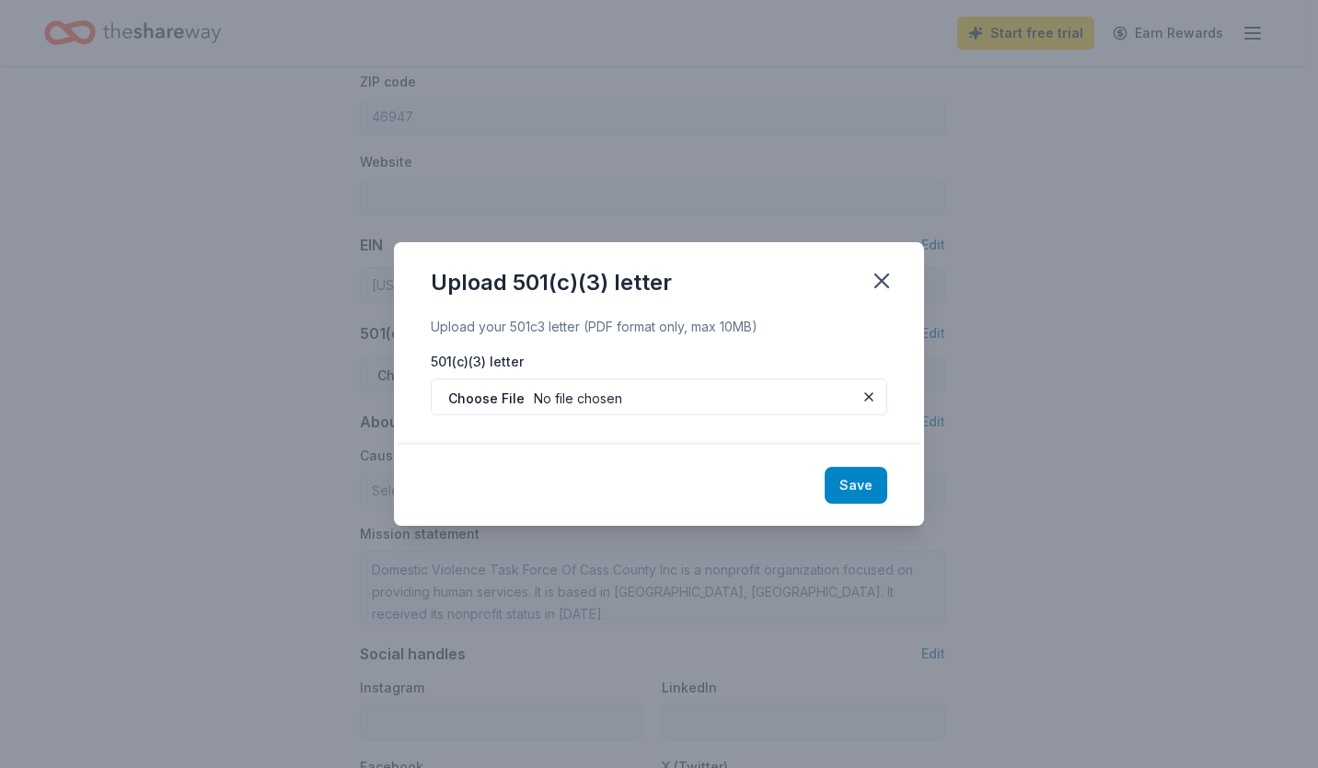
click at [875, 495] on button "Save" at bounding box center [856, 485] width 63 height 37
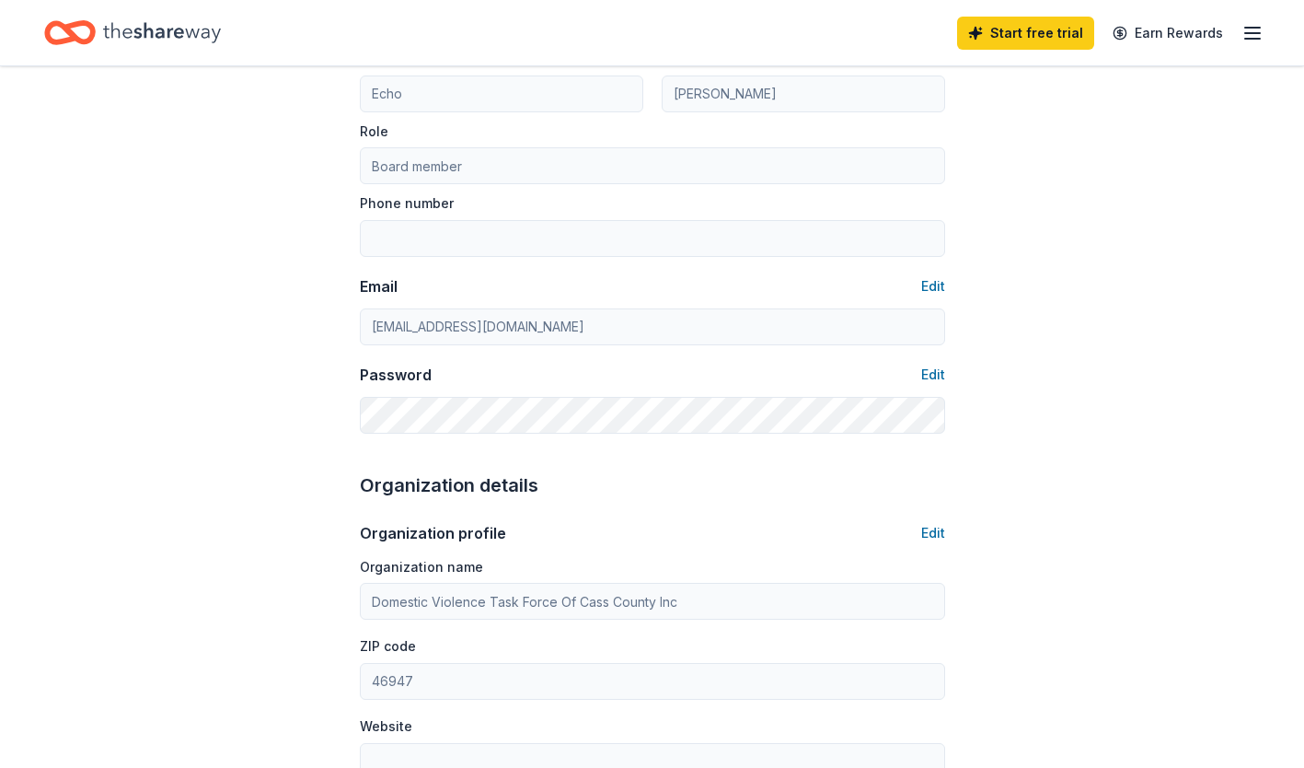
scroll to position [0, 0]
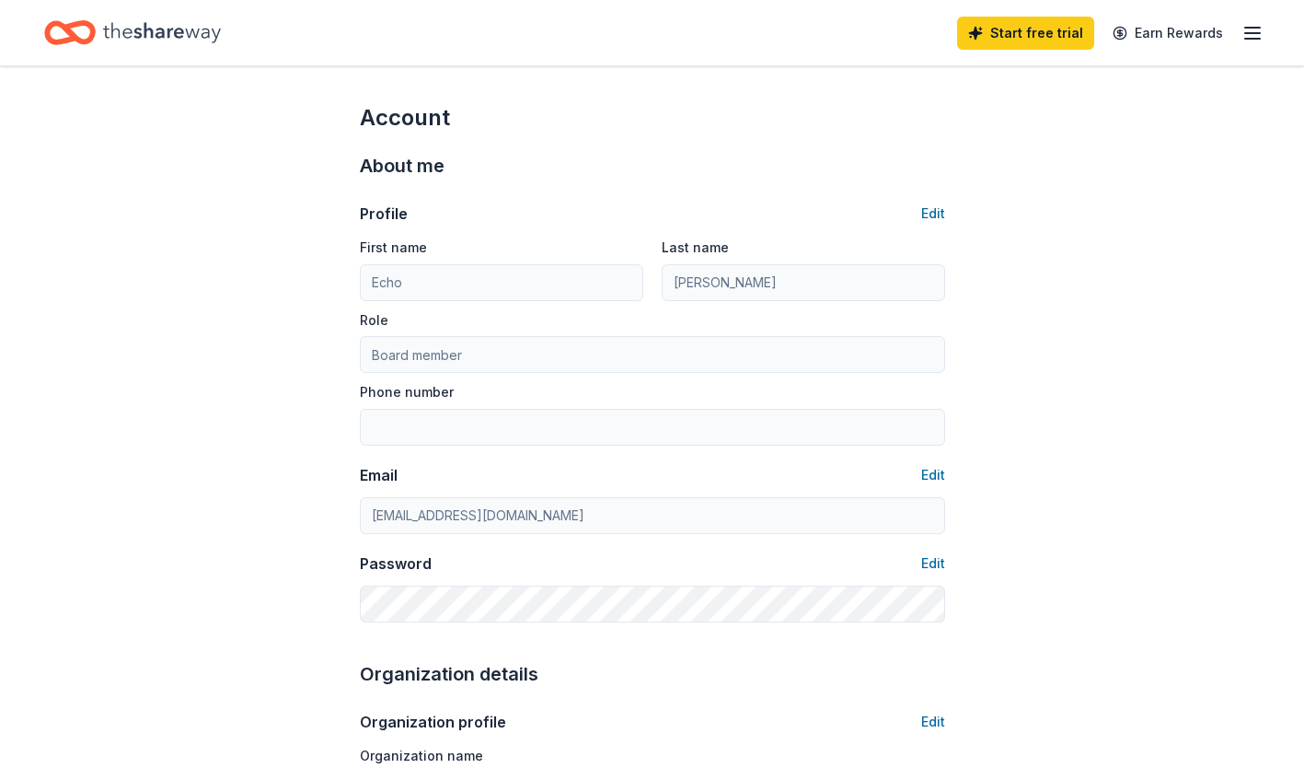
click at [174, 34] on icon "Home" at bounding box center [162, 32] width 118 height 20
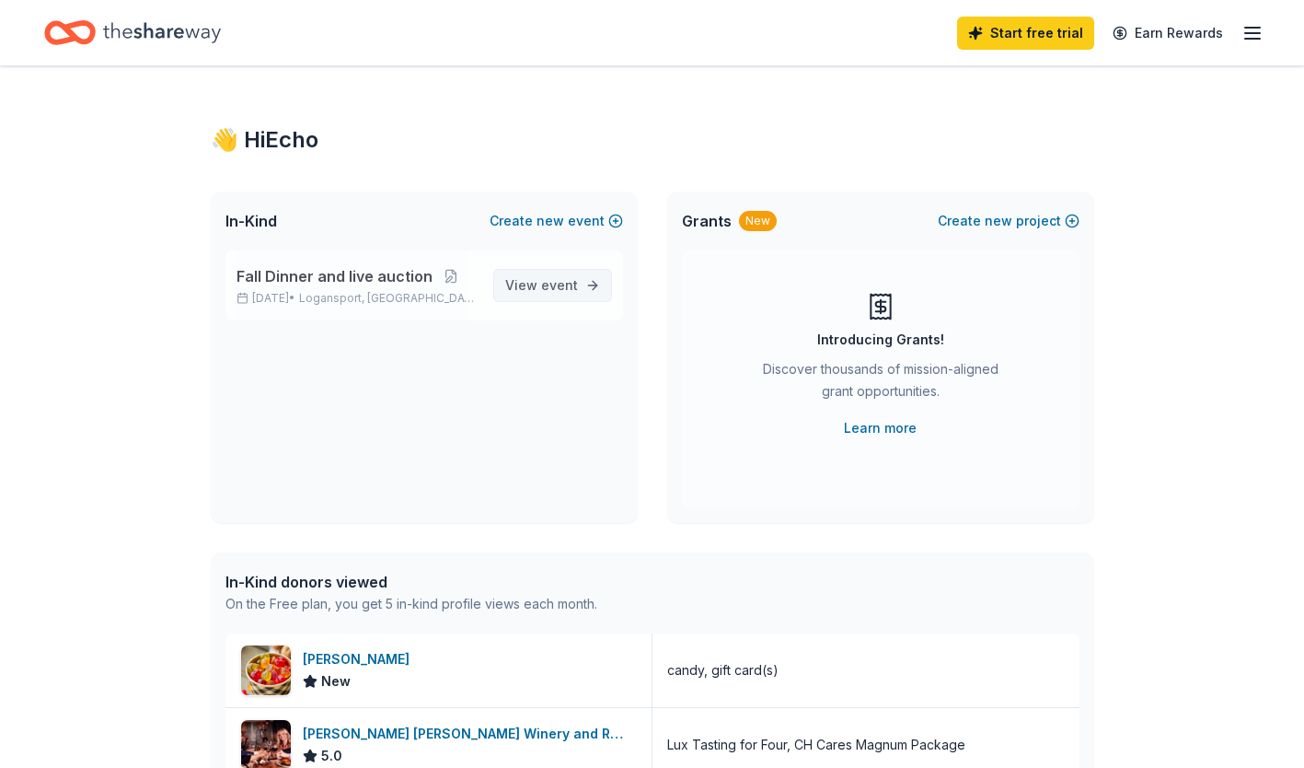
click at [568, 295] on span "View event" at bounding box center [541, 285] width 73 height 22
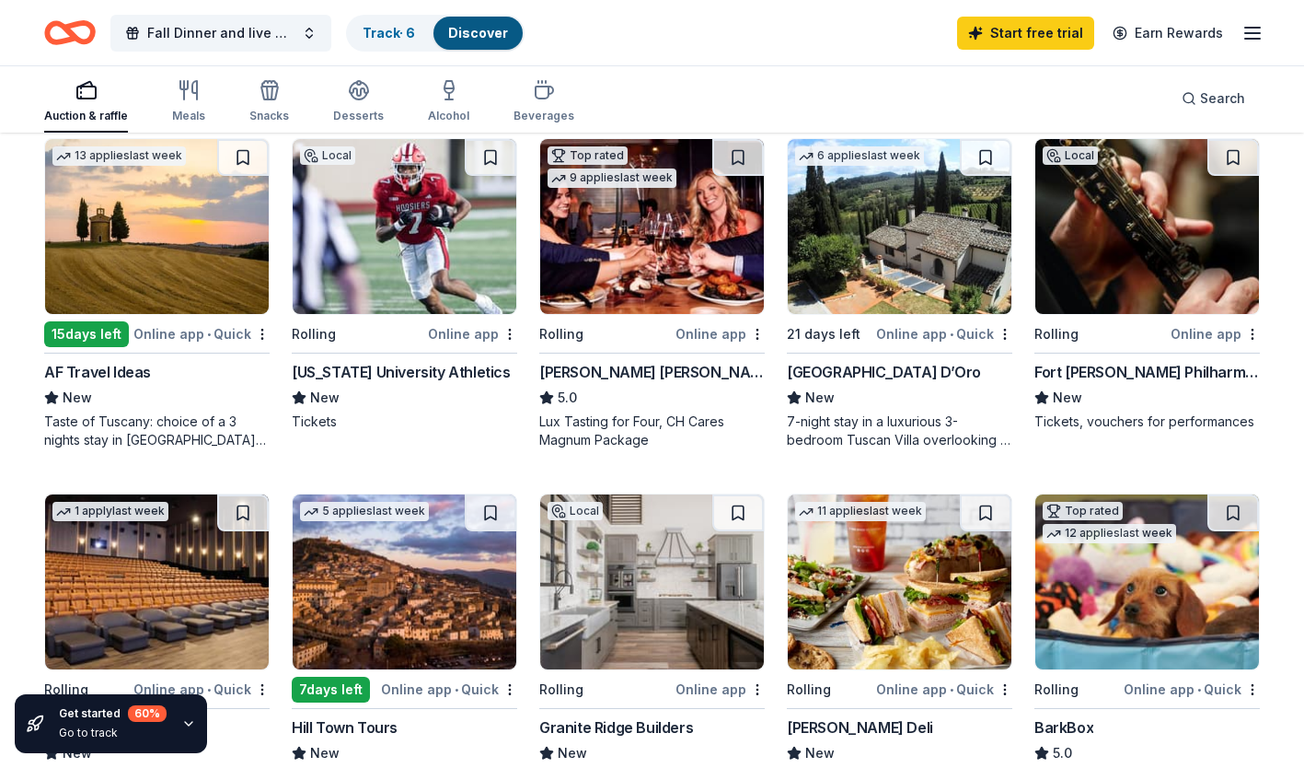
scroll to position [554, 0]
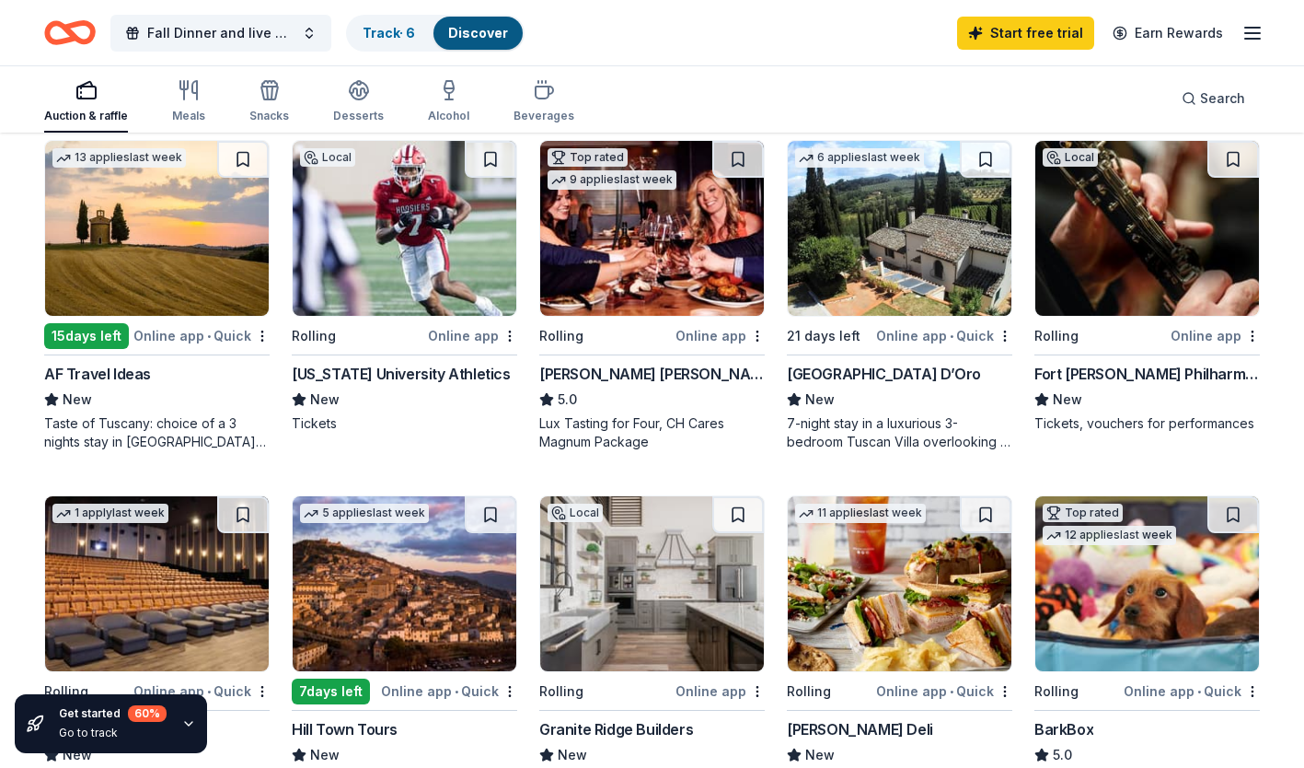
click at [415, 252] on img at bounding box center [405, 228] width 224 height 175
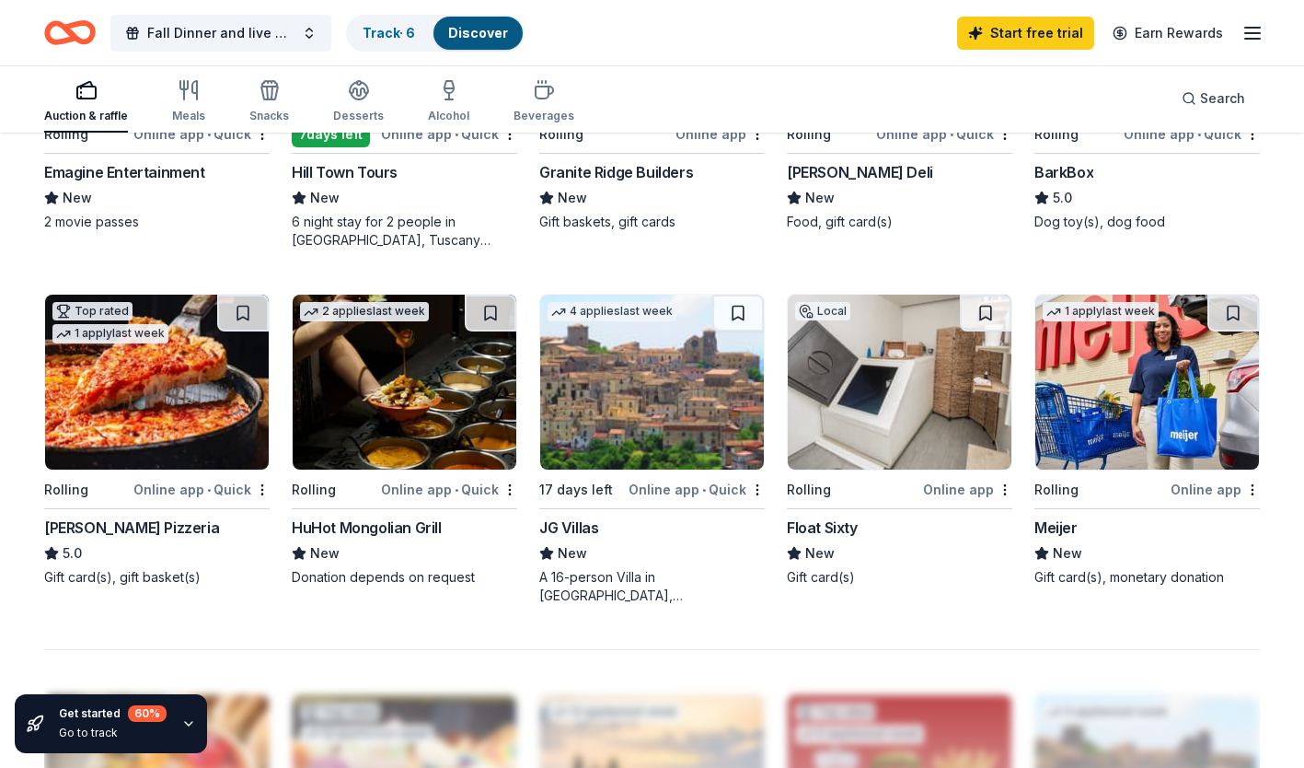
scroll to position [1108, 0]
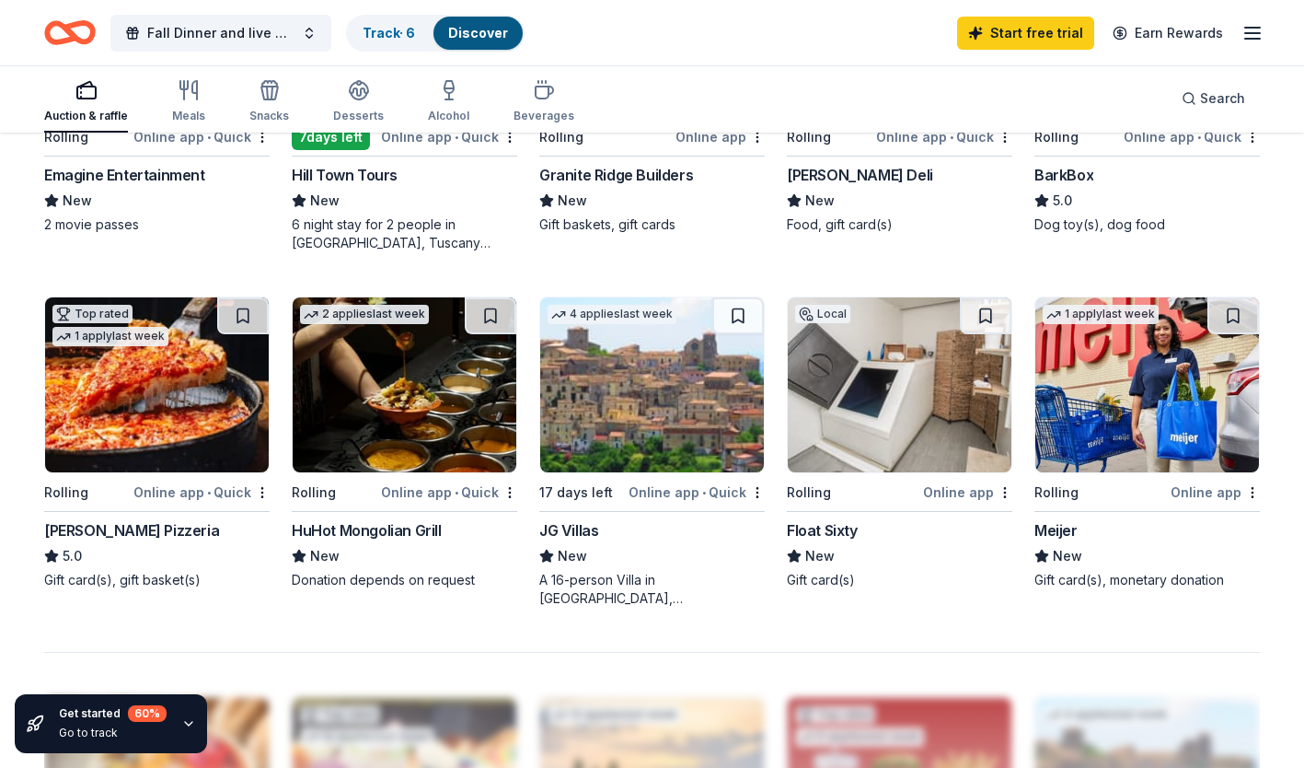
click at [1180, 415] on img at bounding box center [1148, 384] width 224 height 175
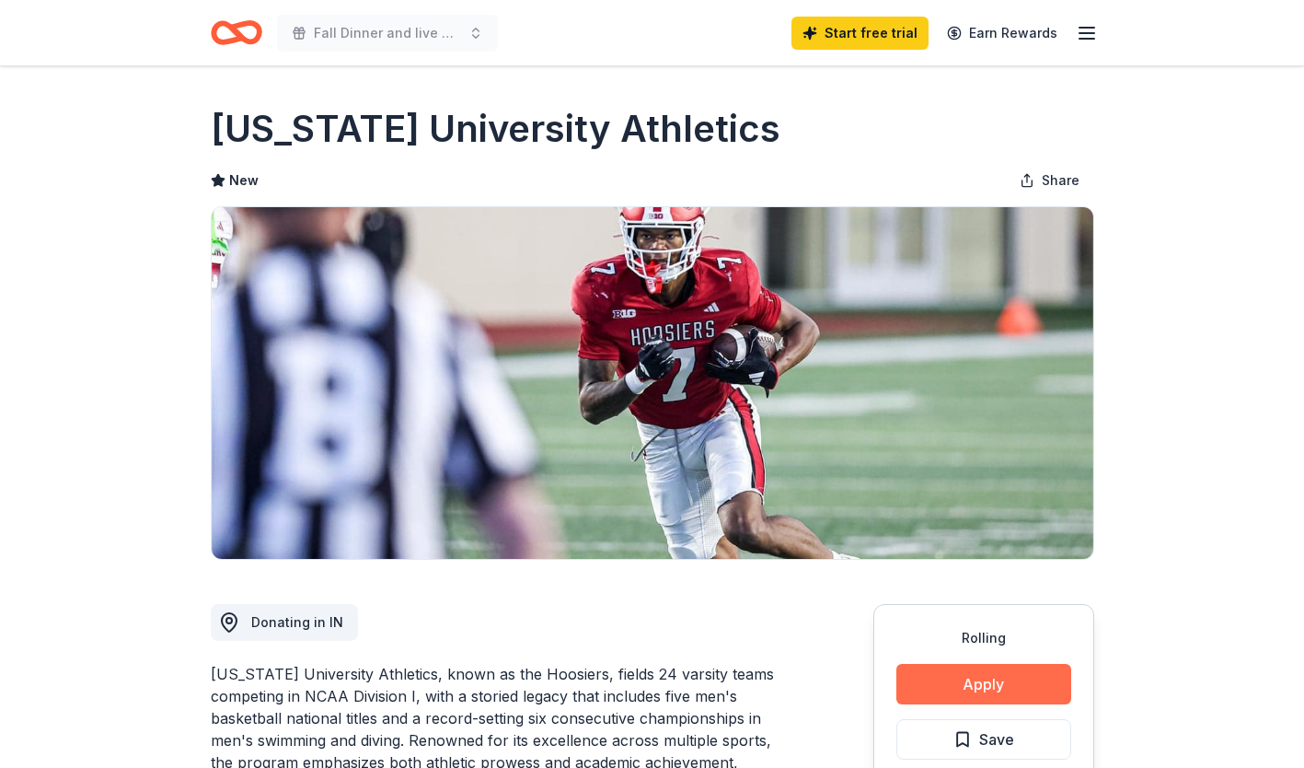
click at [1013, 688] on button "Apply" at bounding box center [984, 684] width 175 height 41
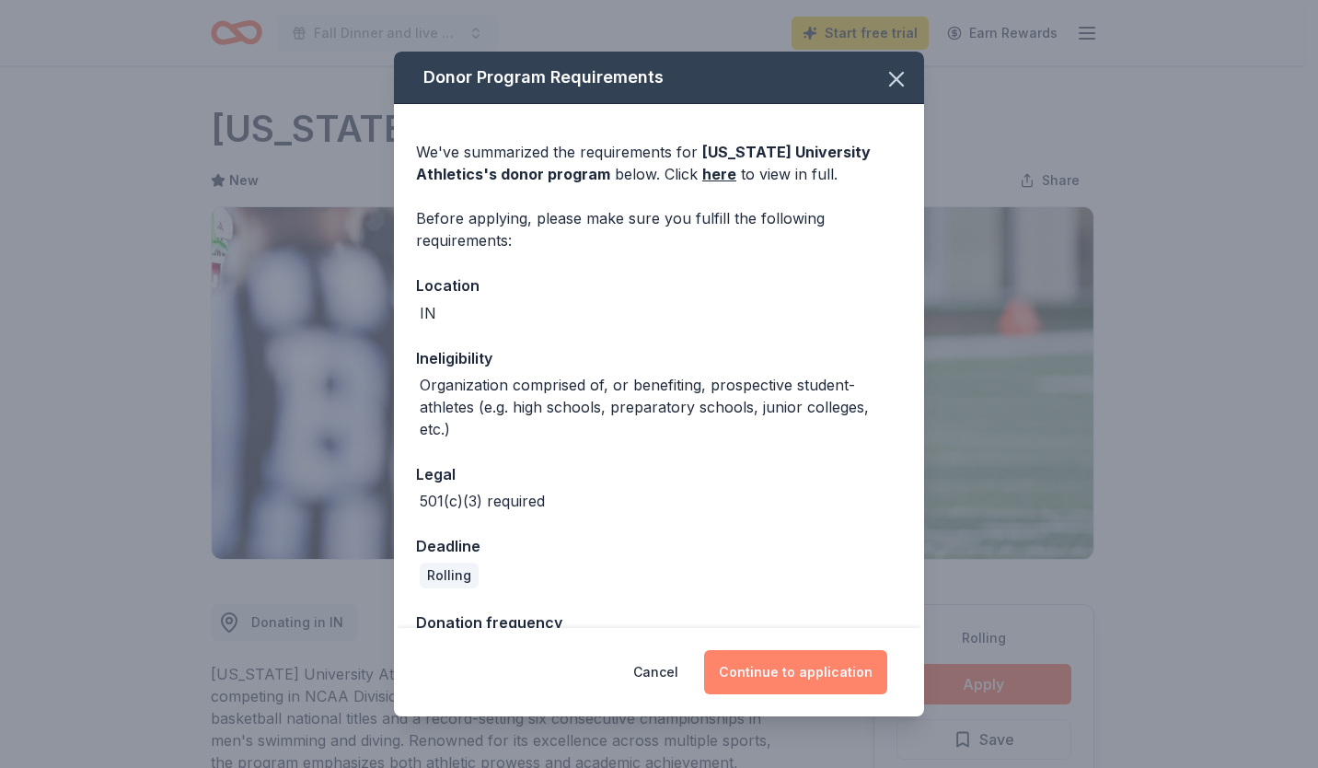
click at [818, 677] on button "Continue to application" at bounding box center [795, 672] width 183 height 44
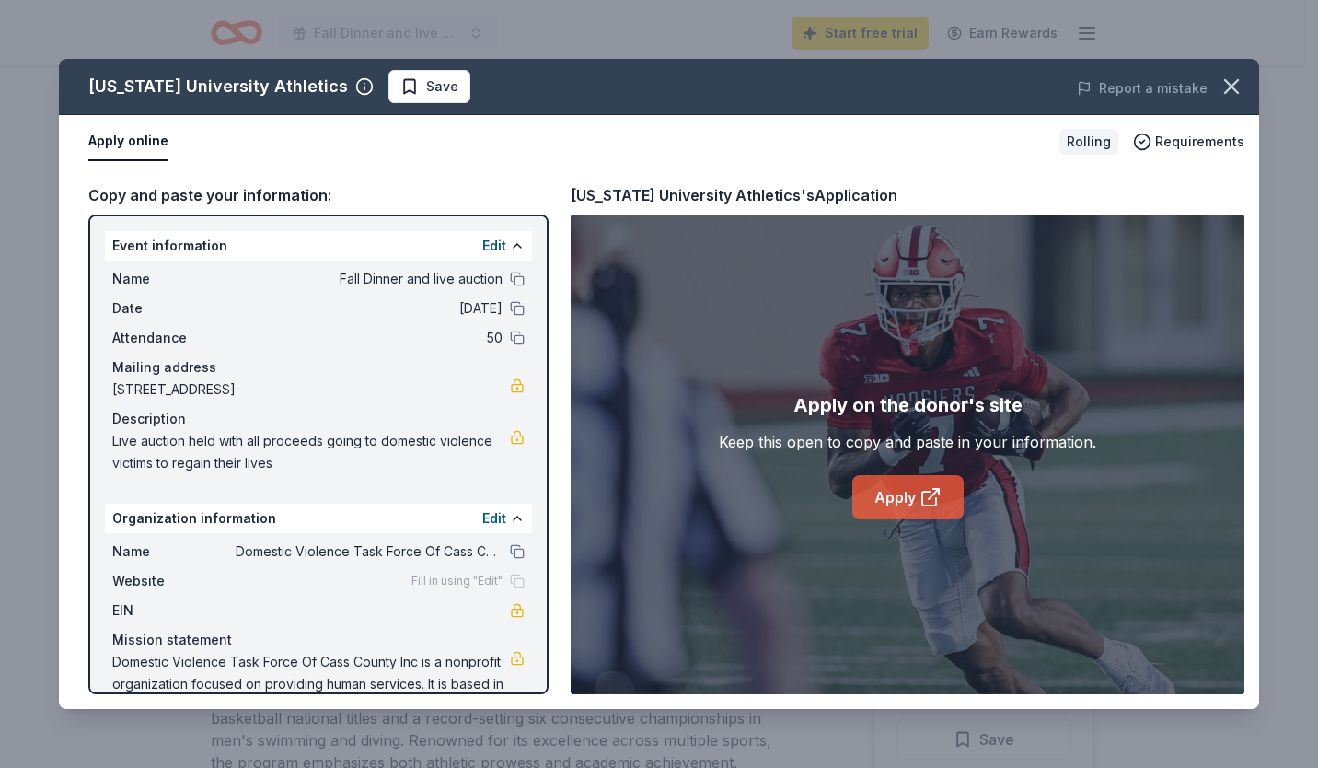
click at [892, 497] on link "Apply" at bounding box center [907, 497] width 111 height 44
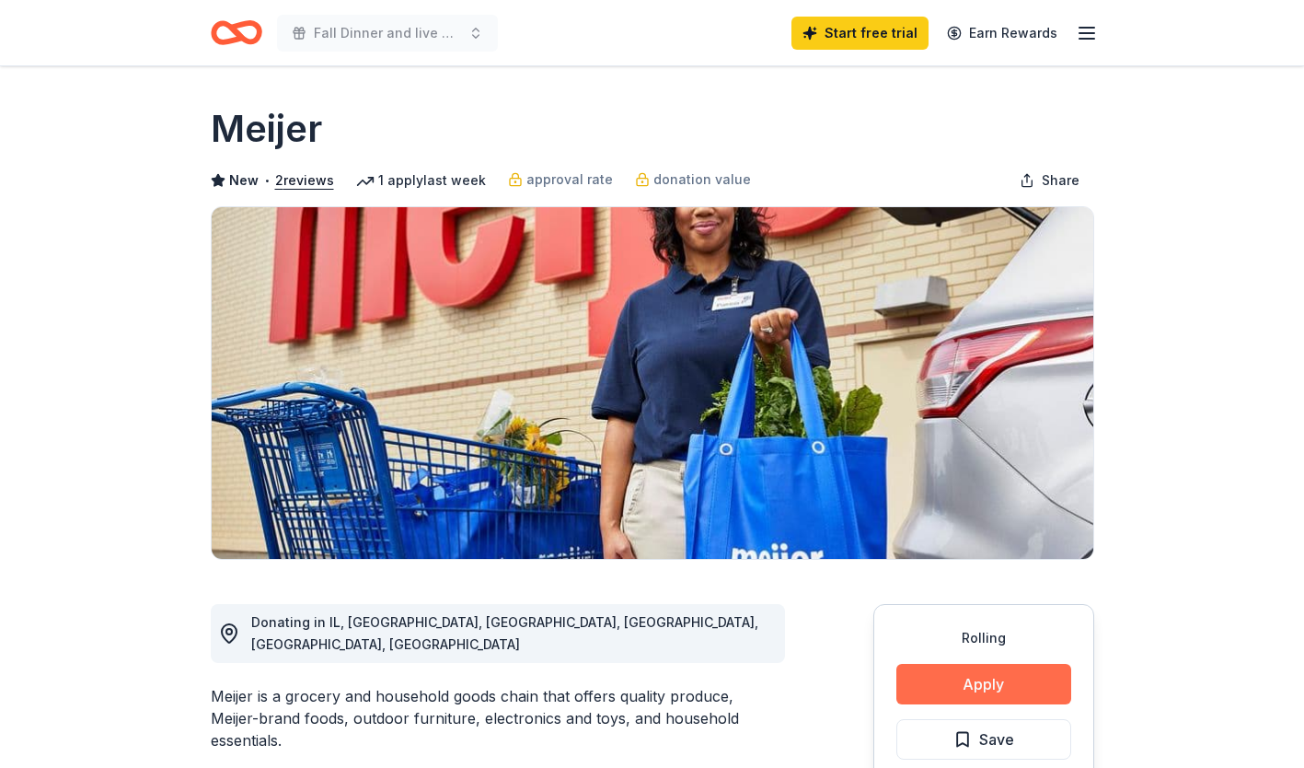
click at [1022, 686] on button "Apply" at bounding box center [984, 684] width 175 height 41
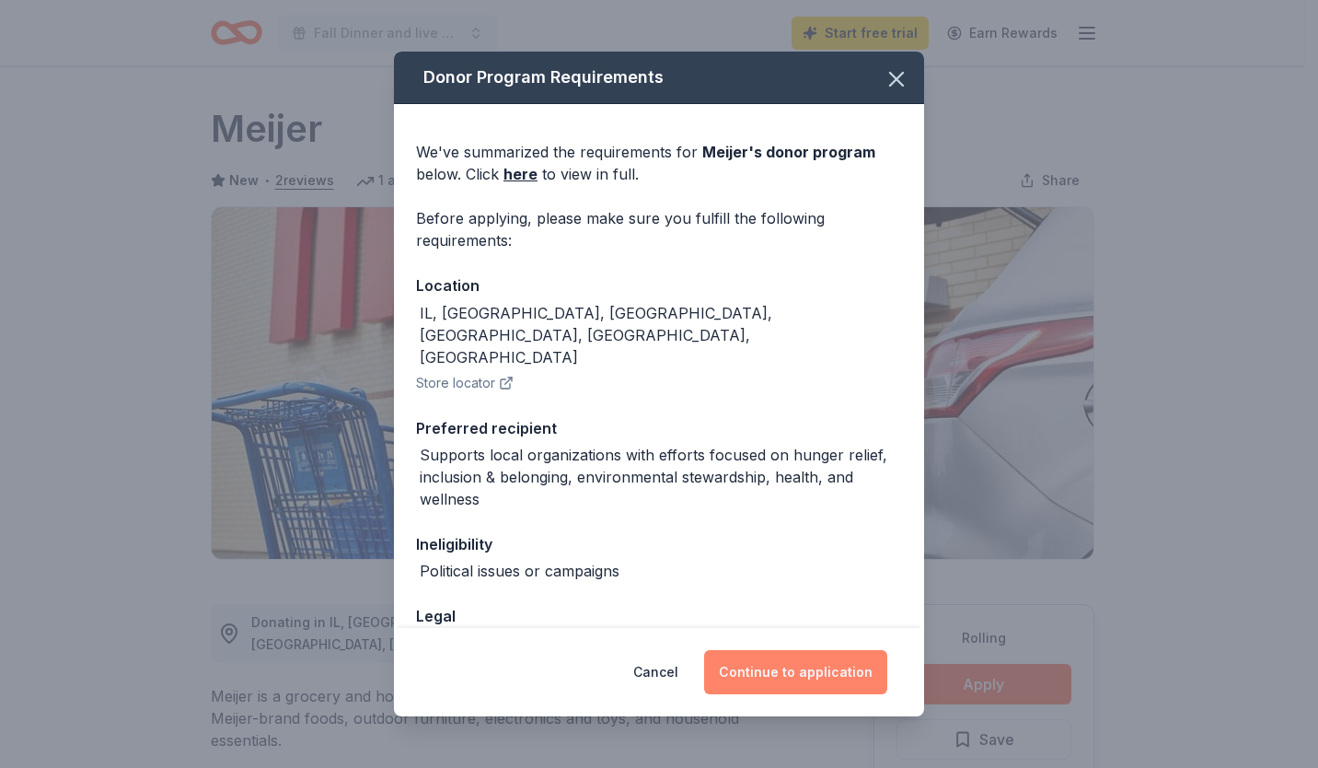
click at [805, 667] on button "Continue to application" at bounding box center [795, 672] width 183 height 44
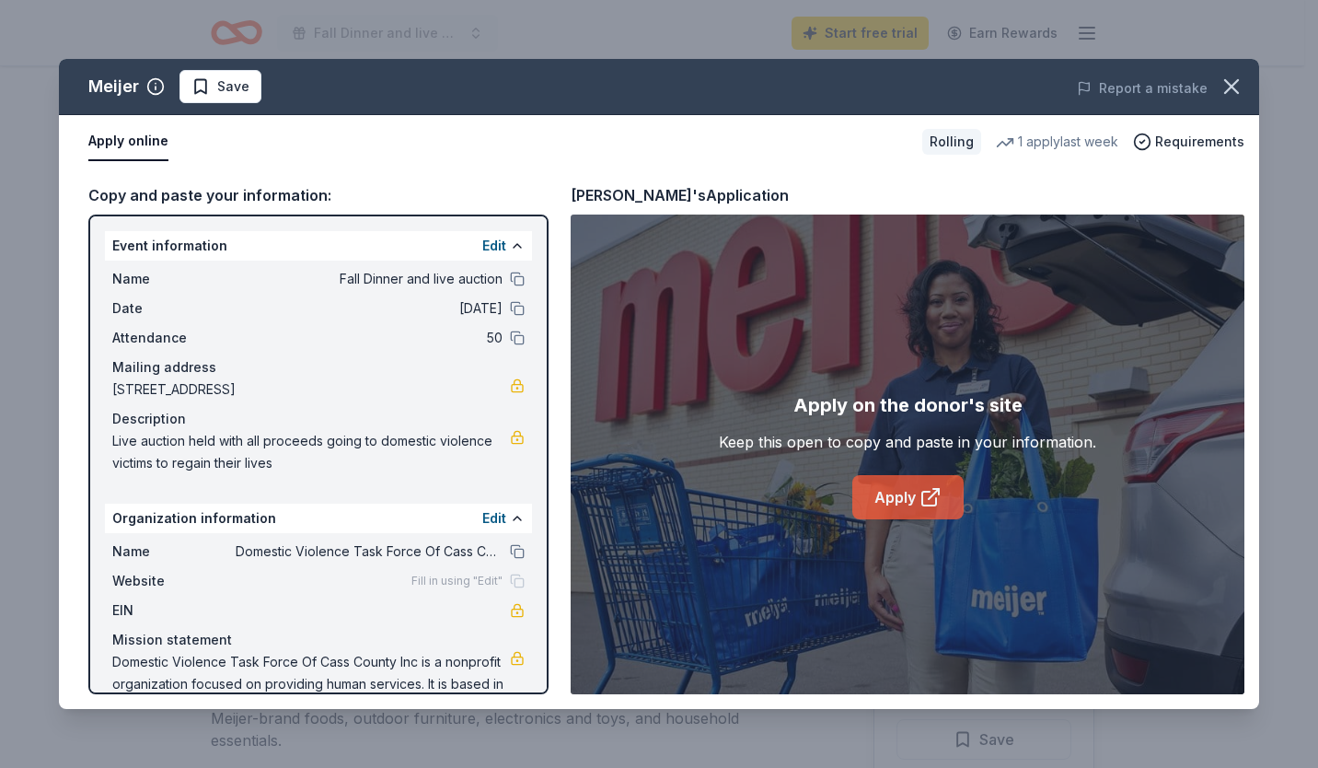
click at [916, 510] on link "Apply" at bounding box center [907, 497] width 111 height 44
